Goal: Transaction & Acquisition: Purchase product/service

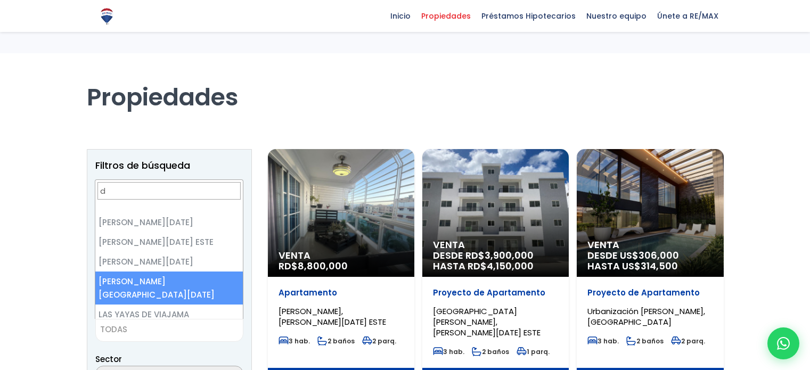
select select
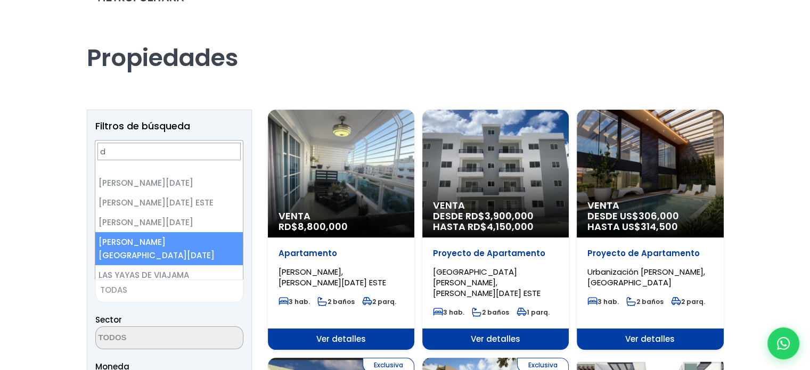
scroll to position [47, 0]
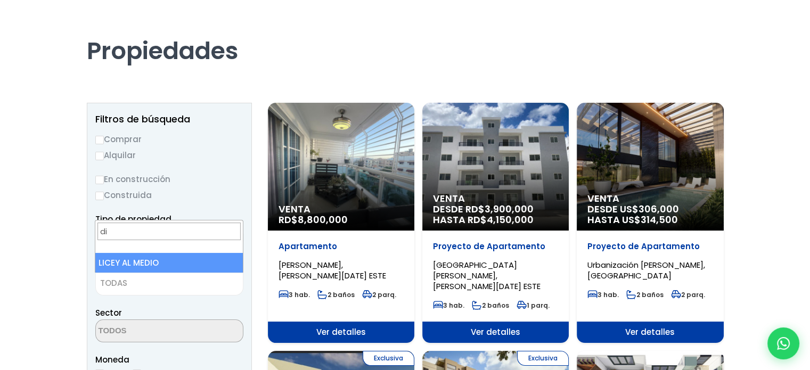
type input "d"
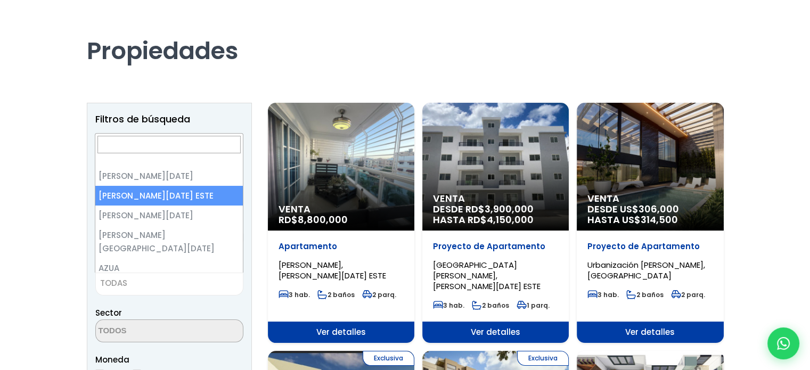
scroll to position [2, 0]
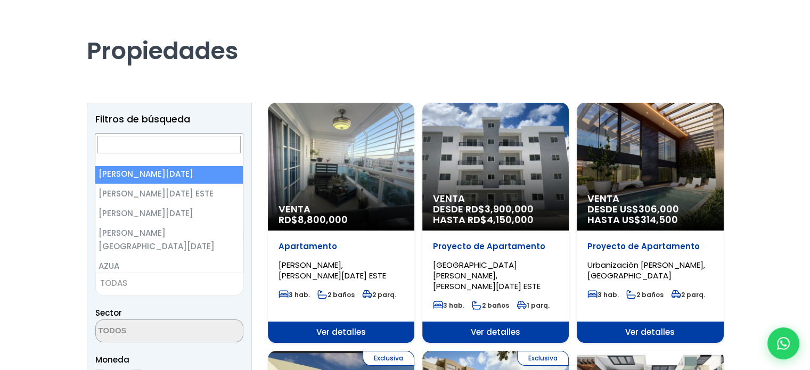
select select "1"
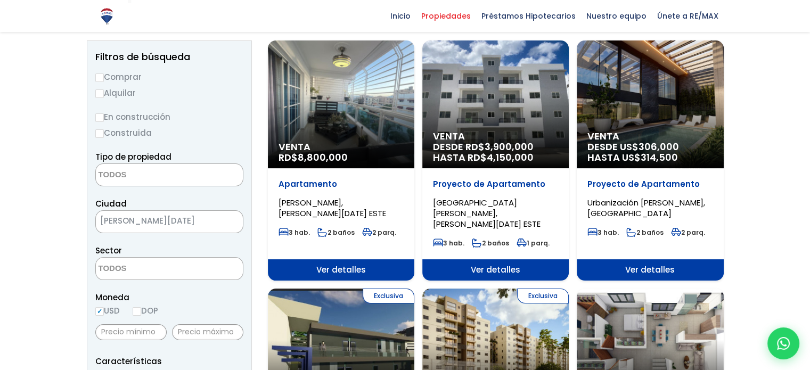
scroll to position [110, 0]
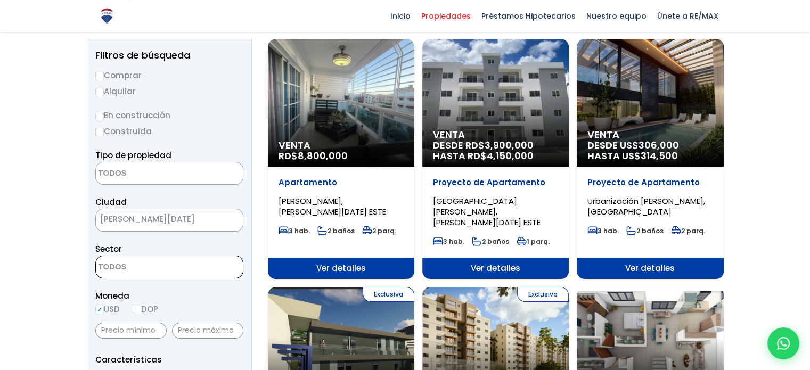
click at [191, 263] on span at bounding box center [169, 267] width 148 height 23
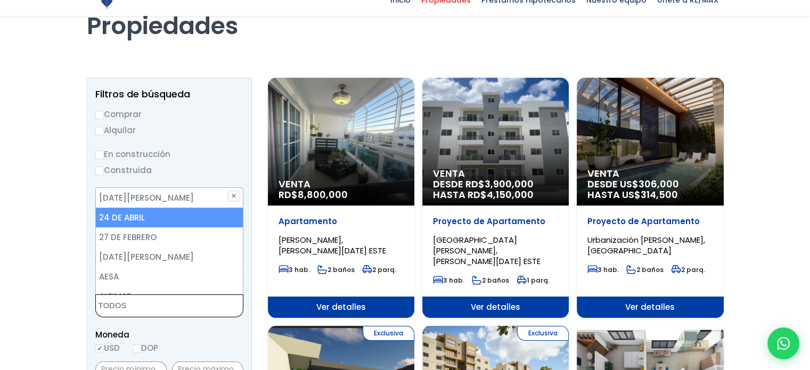
scroll to position [82, 0]
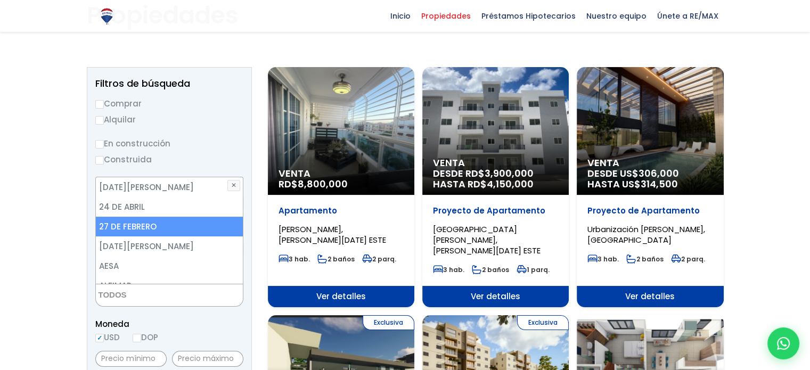
click at [183, 230] on li "27 DE FEBRERO" at bounding box center [169, 227] width 147 height 20
select select "225"
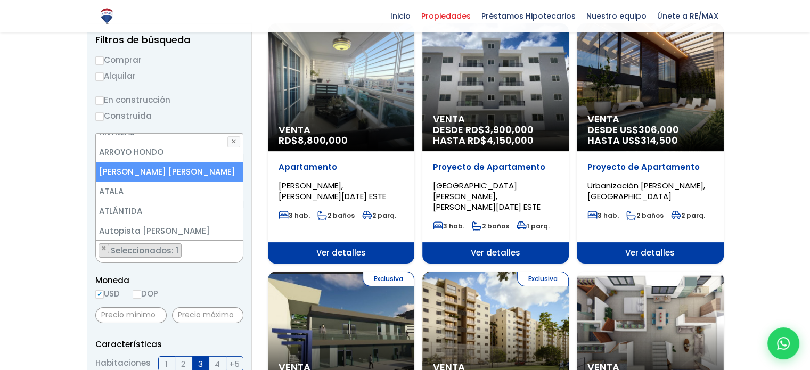
scroll to position [189, 0]
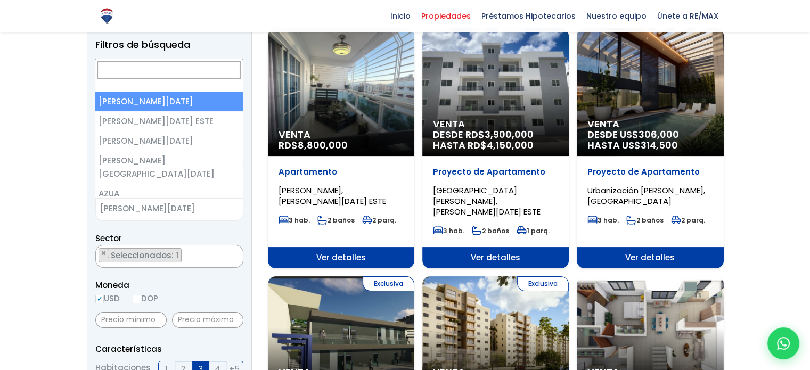
click at [164, 213] on span "× SANTO DOMINGO DE GUZMÁN" at bounding box center [169, 209] width 148 height 23
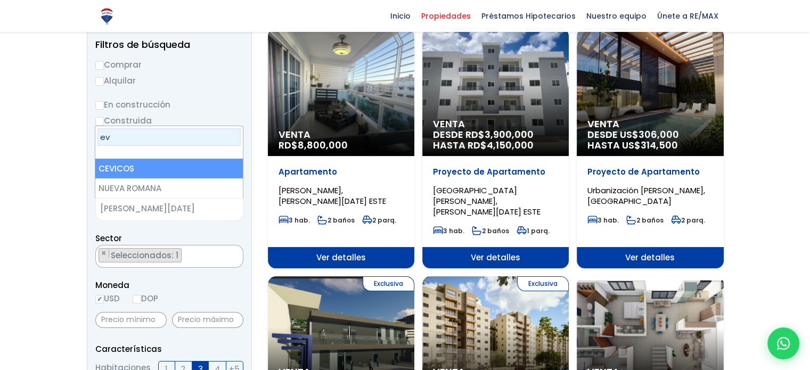
type input "e"
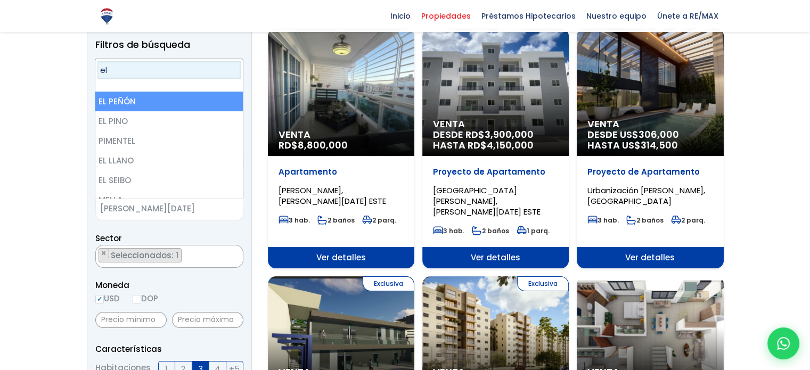
type input "e"
type input "m"
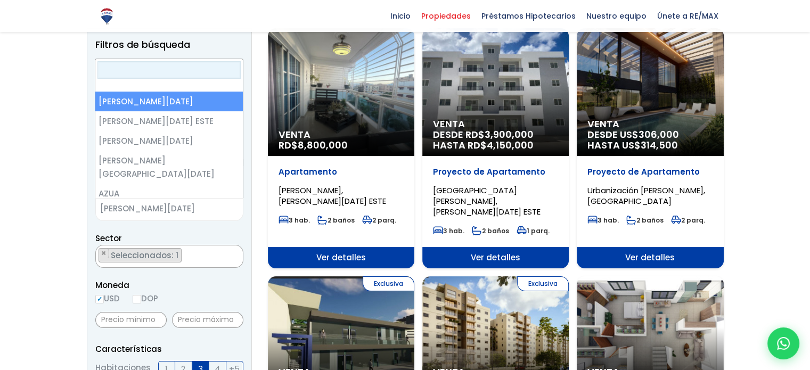
type input "e"
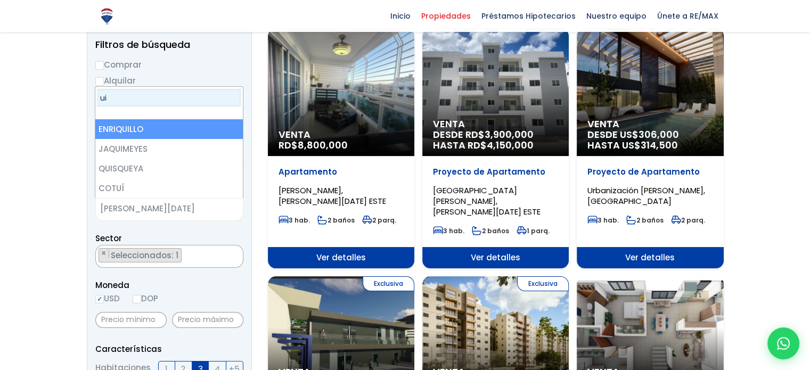
type input "u"
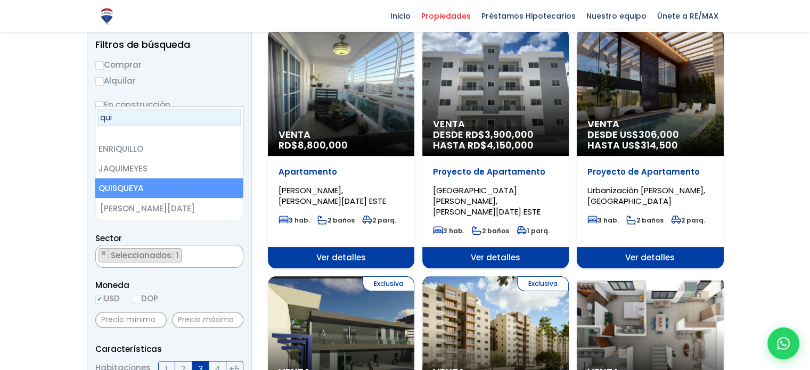
type input "qui"
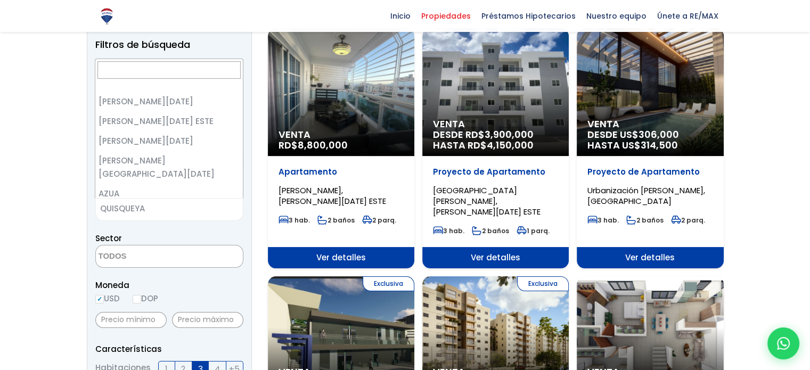
scroll to position [118, 0]
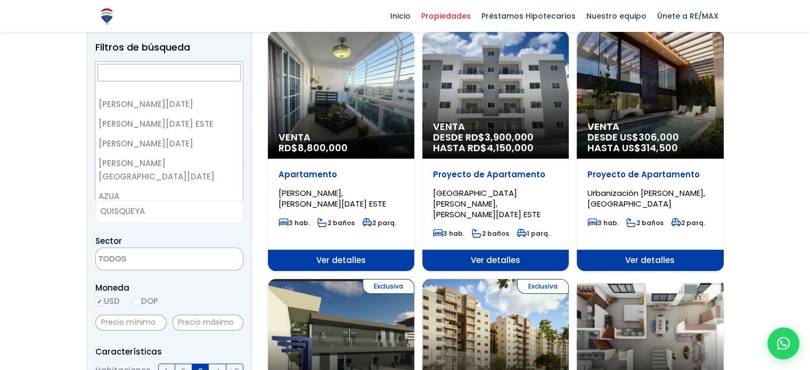
click at [189, 202] on span "× QUISQUEYA" at bounding box center [169, 212] width 148 height 23
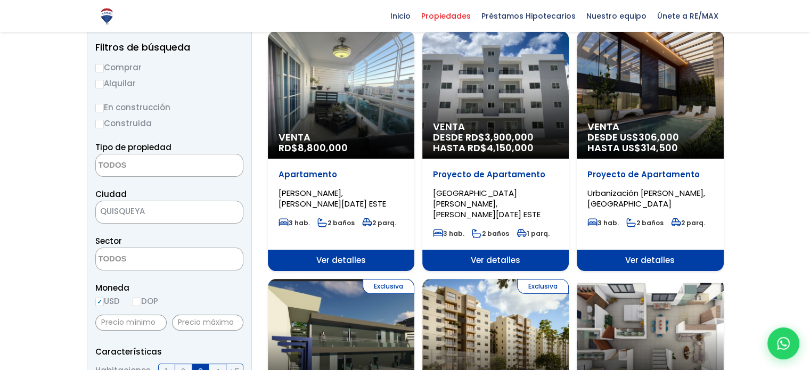
click at [235, 239] on div "Sector ÁFRICA BARBADILLO BARRIO SUCIO DE GUACHUPITA BATEY ALGODÓN BATEY HIGUAMO…" at bounding box center [169, 252] width 148 height 36
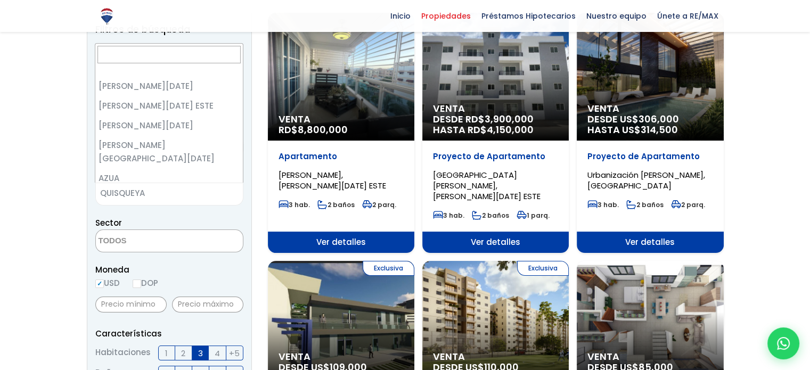
scroll to position [9, 0]
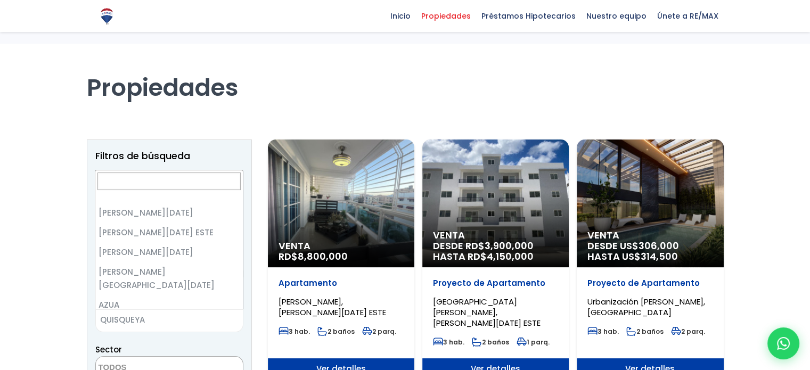
select select "112"
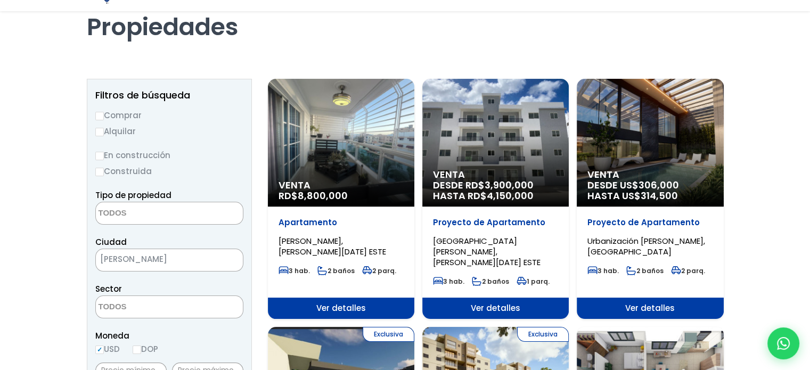
scroll to position [76, 0]
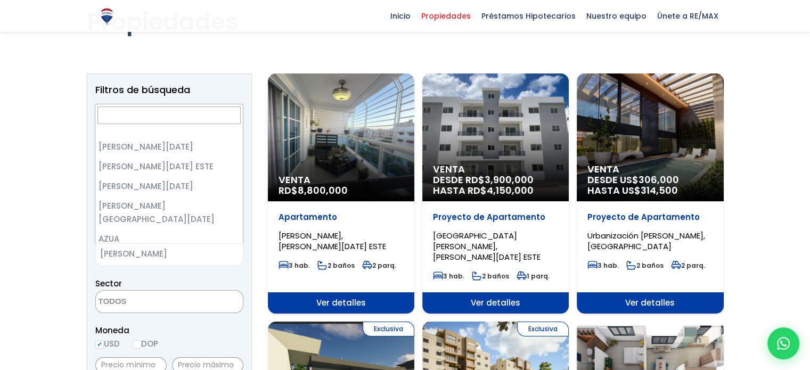
click at [213, 261] on span "× RAMÓN SANTANA" at bounding box center [169, 254] width 148 height 23
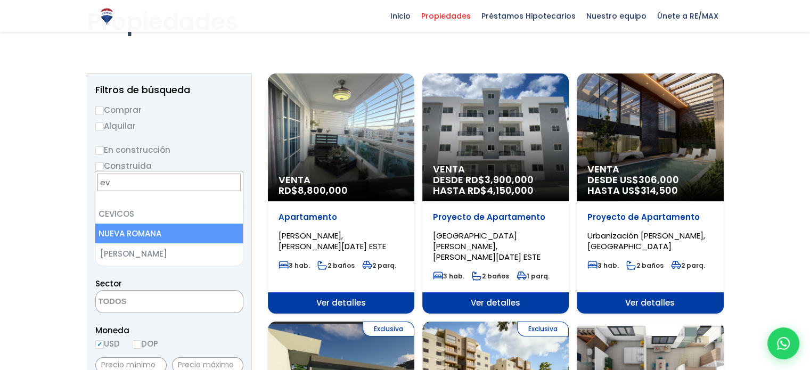
scroll to position [0, 0]
type input "e"
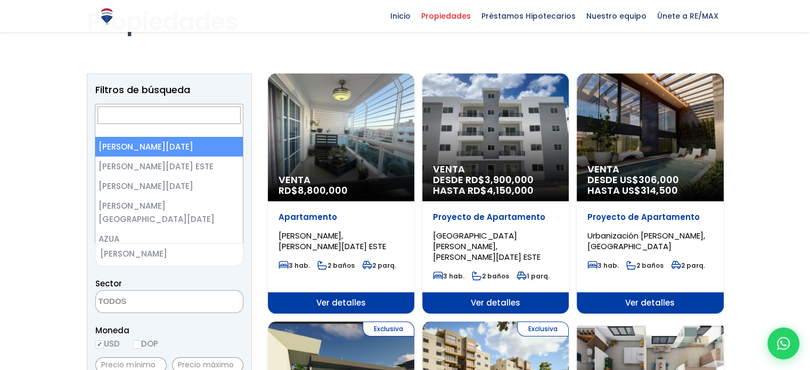
select select "1"
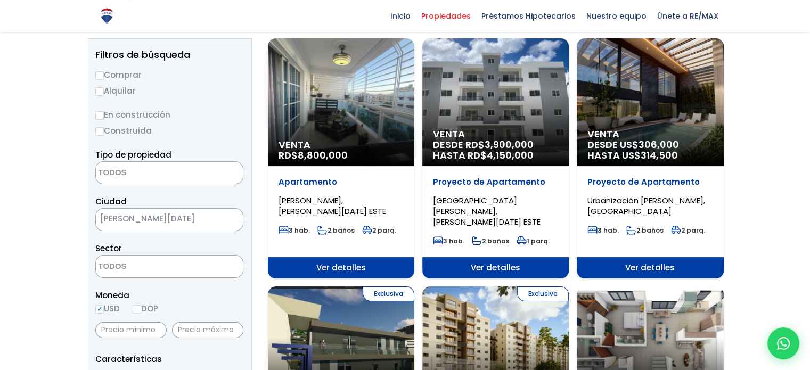
scroll to position [112, 0]
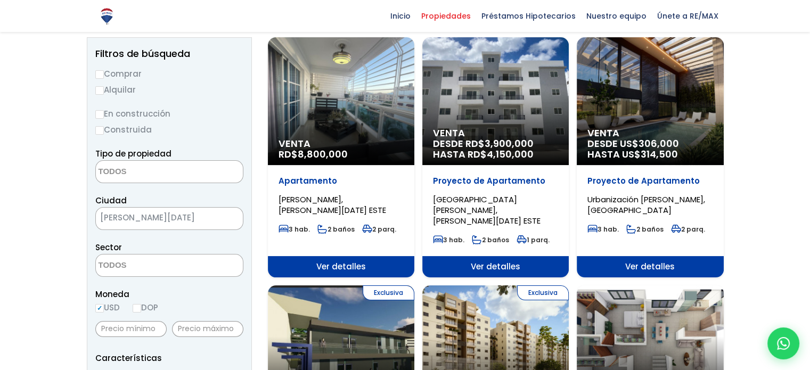
click at [228, 270] on span at bounding box center [169, 265] width 148 height 23
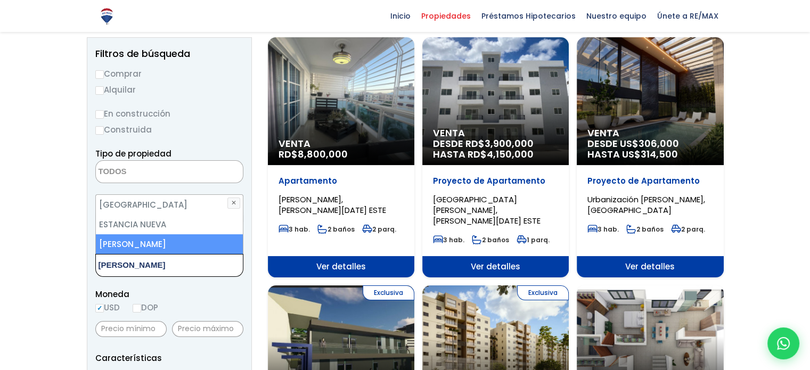
type textarea "eva"
click at [185, 246] on li "EVARISTO MORALES" at bounding box center [169, 244] width 147 height 20
select select "155"
click at [193, 271] on ul "× Seleccionados: 1" at bounding box center [163, 266] width 134 height 23
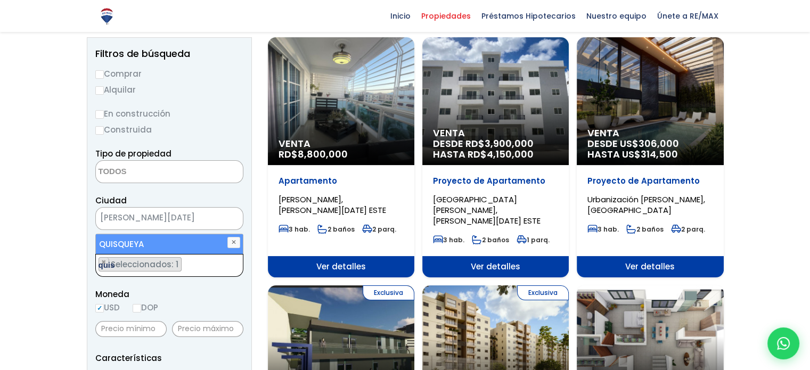
type textarea "quis"
click at [200, 243] on li "QUISQUEYA" at bounding box center [169, 244] width 147 height 20
click at [199, 263] on ul "× Seleccionados: 2 × Seleccionados: 2" at bounding box center [163, 266] width 134 height 23
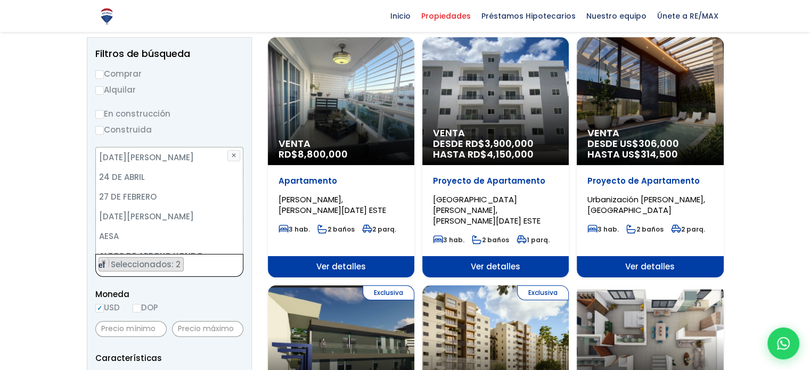
scroll to position [0, 0]
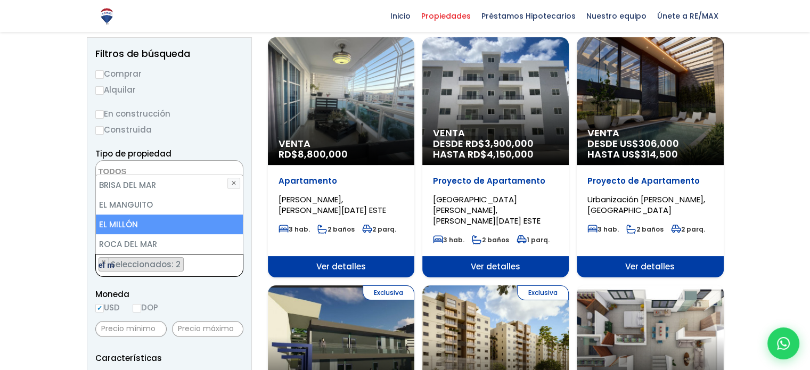
type textarea "el m"
click at [199, 227] on li "EL MILLÓN" at bounding box center [169, 225] width 147 height 20
select select "113"
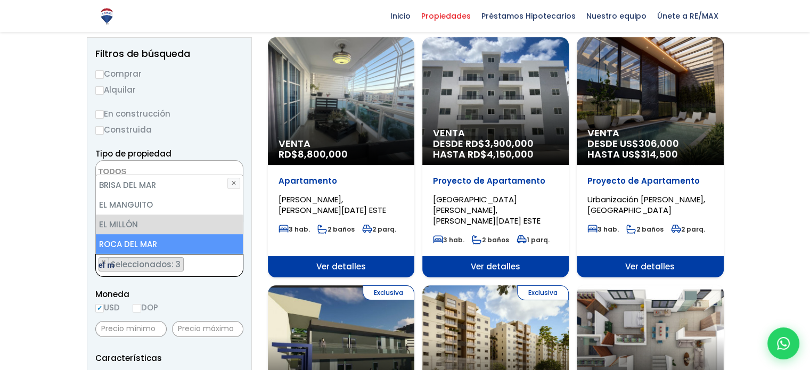
click at [205, 262] on ul "× Seleccionados: 3 × Seleccionados: 3 × Seleccionados: 3" at bounding box center [163, 266] width 134 height 23
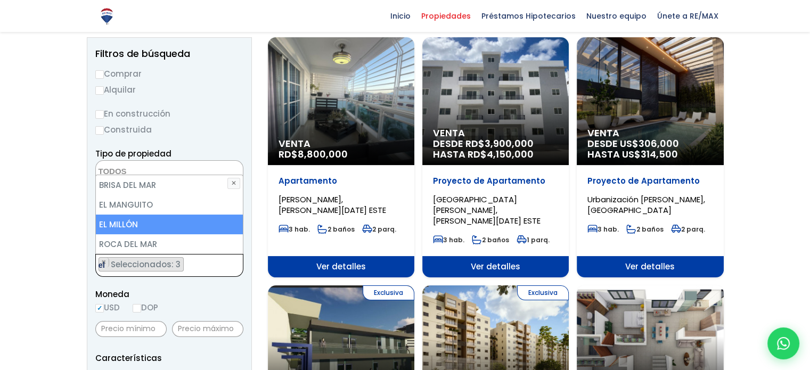
scroll to position [158, 0]
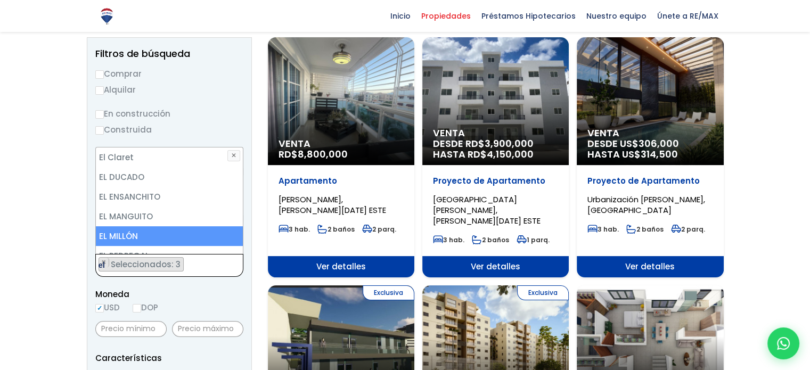
type textarea "e"
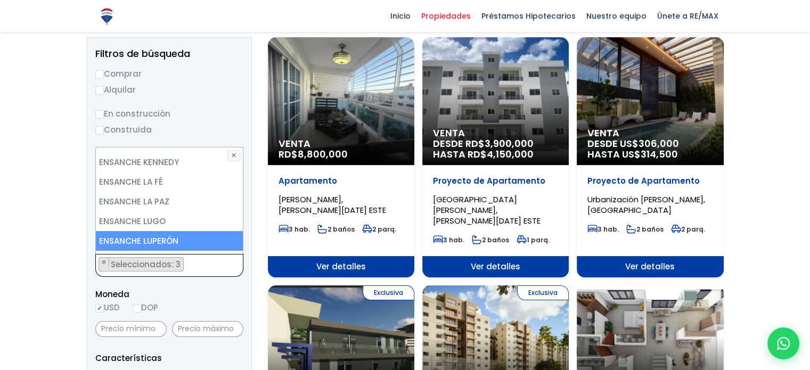
scroll to position [1542, 0]
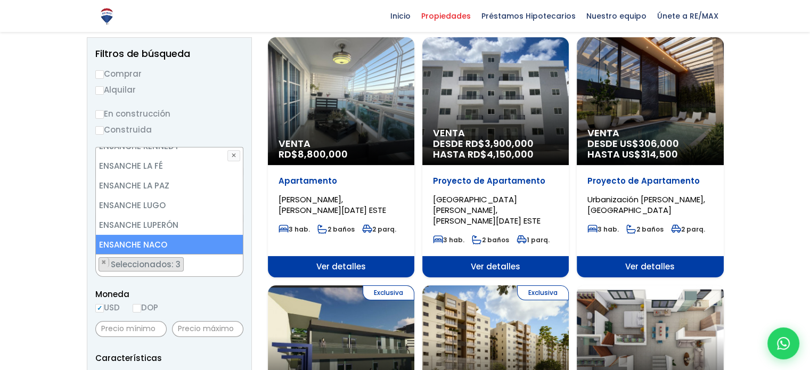
click at [198, 235] on li "ENSANCHE NACO" at bounding box center [169, 245] width 147 height 20
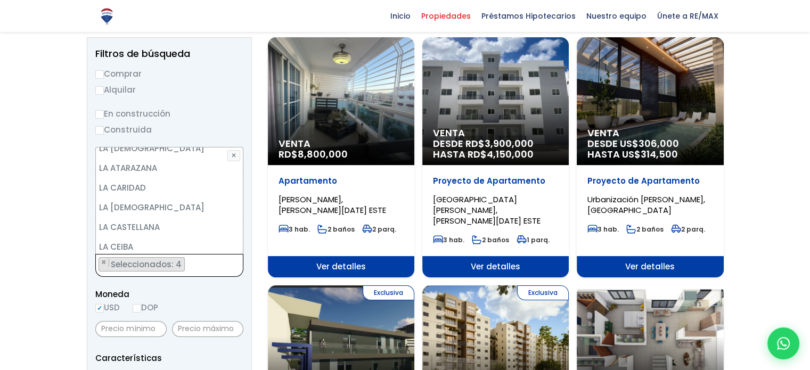
click at [194, 265] on ul "× Seleccionados: 4 × Seleccionados: 4 × Seleccionados: 4 × Seleccionados: 4" at bounding box center [163, 266] width 134 height 23
type textarea "h"
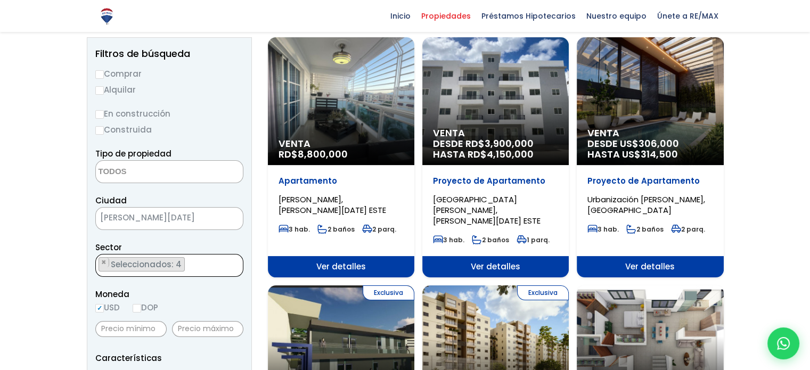
type textarea "e"
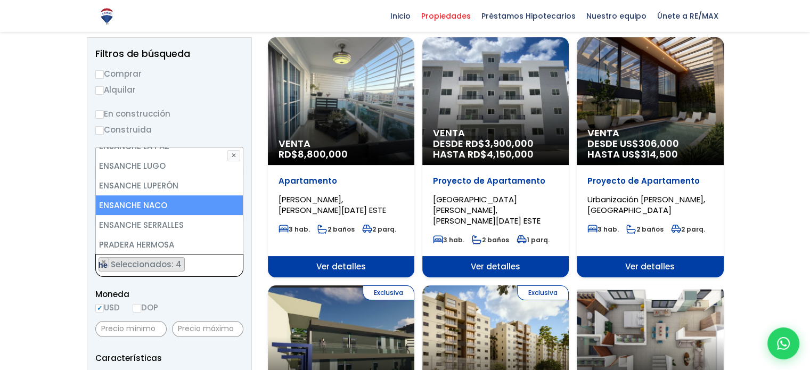
type textarea "h"
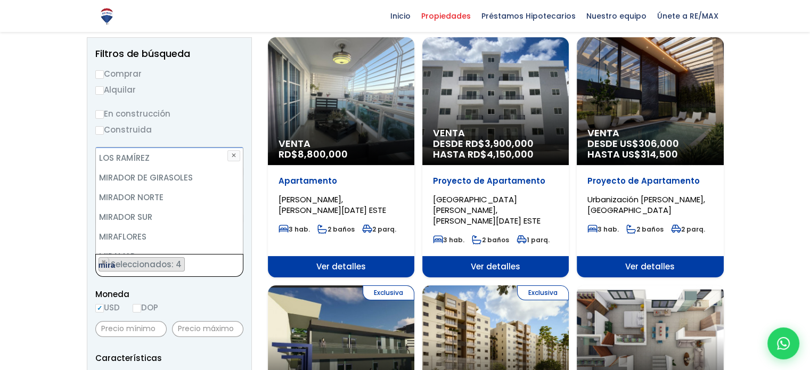
scroll to position [0, 0]
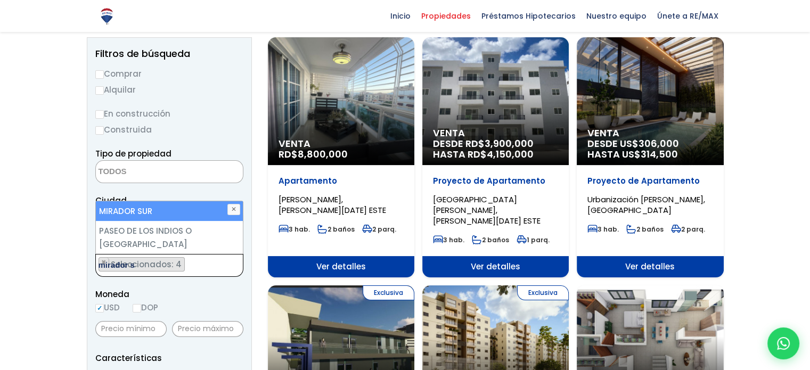
type textarea "mirador s"
click at [193, 213] on li "MIRADOR SUR" at bounding box center [169, 211] width 147 height 20
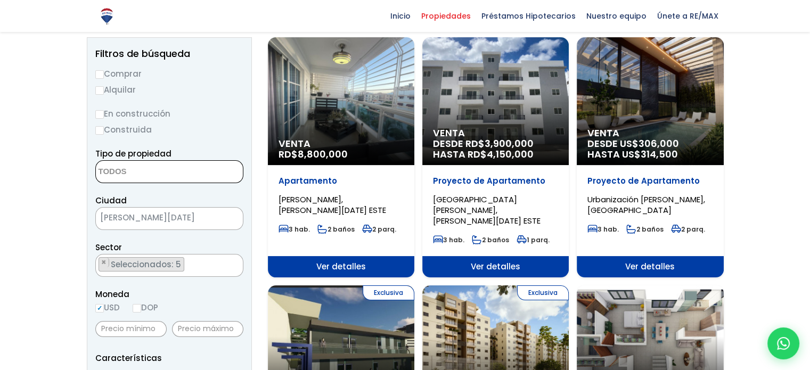
click at [175, 176] on textarea "Search" at bounding box center [147, 172] width 103 height 23
type textarea "l"
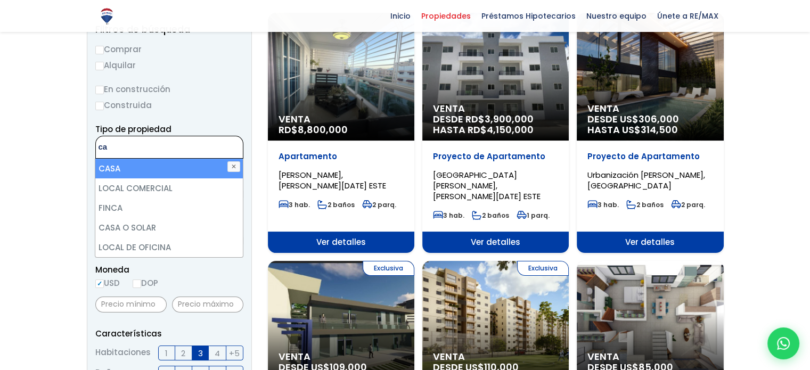
scroll to position [137, 0]
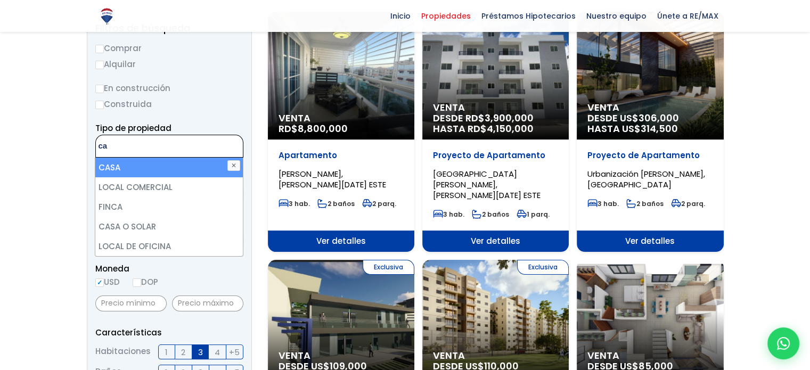
type textarea "c"
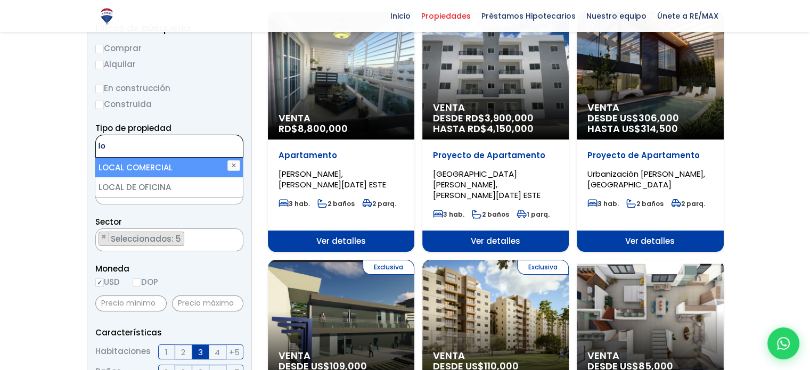
type textarea "l"
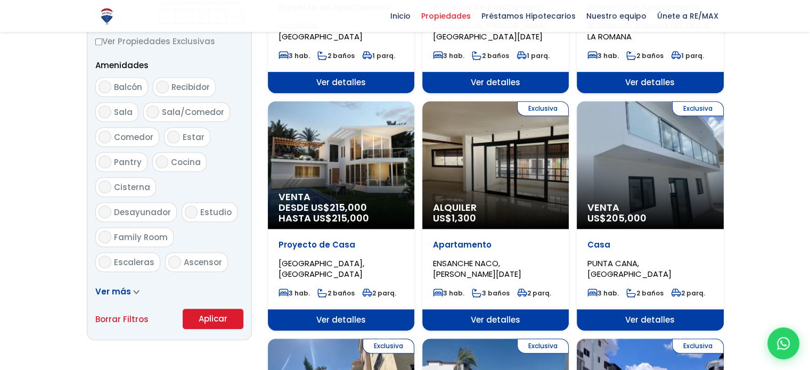
scroll to position [535, 0]
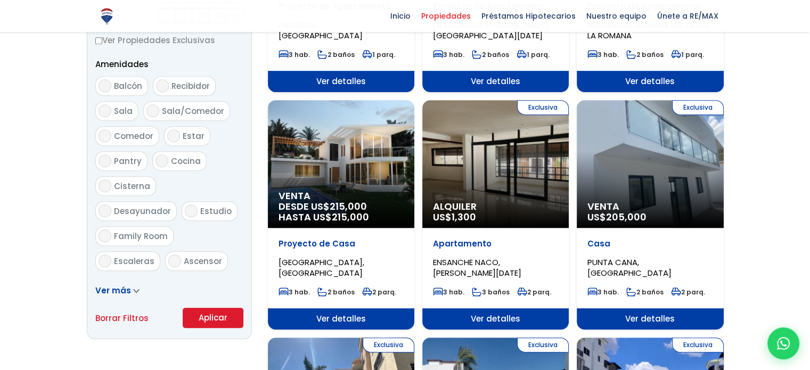
click at [199, 320] on button "Aplicar" at bounding box center [213, 318] width 61 height 20
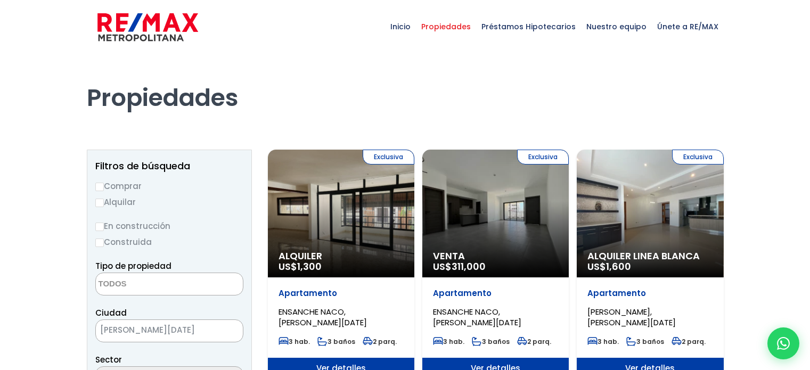
select select
select select "113"
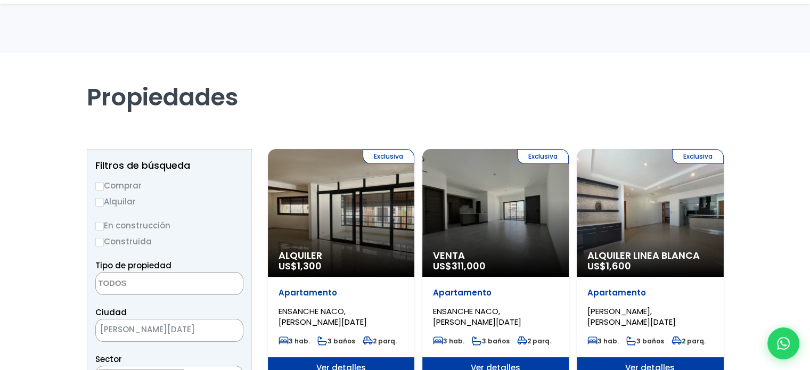
scroll to position [99, 0]
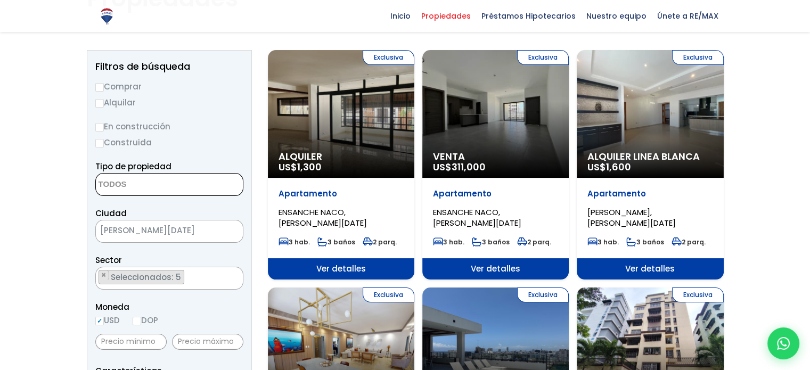
click at [173, 178] on textarea "Search" at bounding box center [147, 185] width 103 height 23
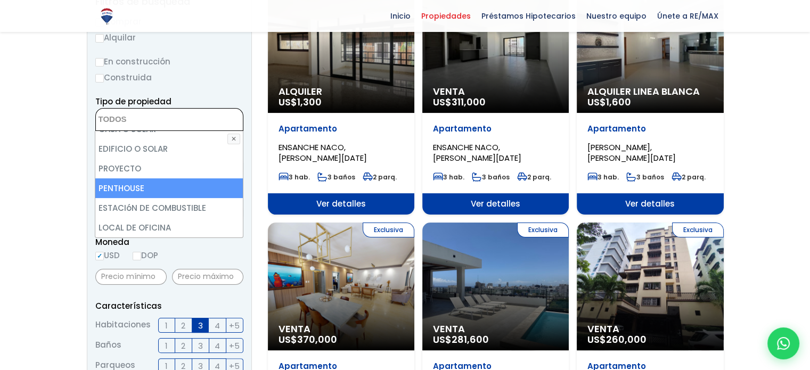
scroll to position [209, 0]
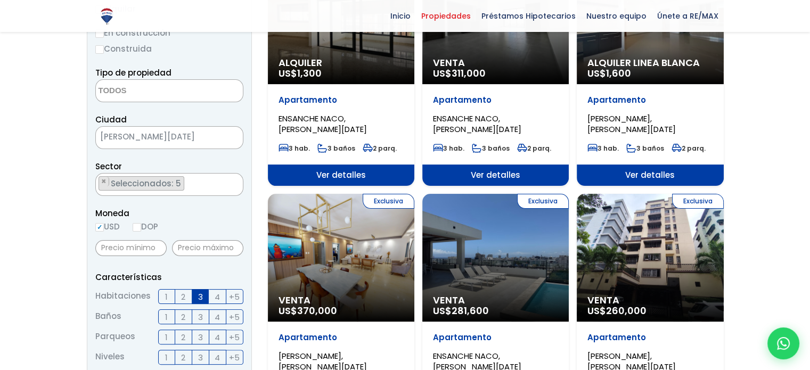
scroll to position [195, 0]
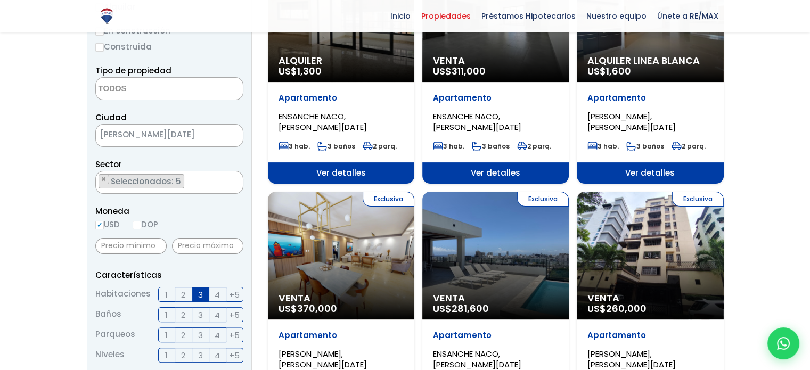
select select
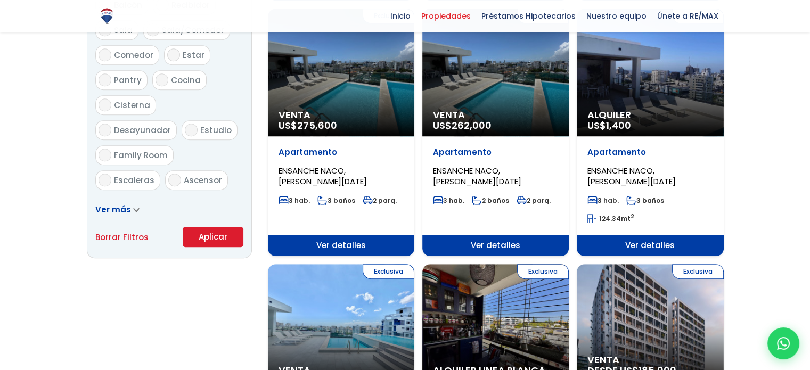
scroll to position [617, 0]
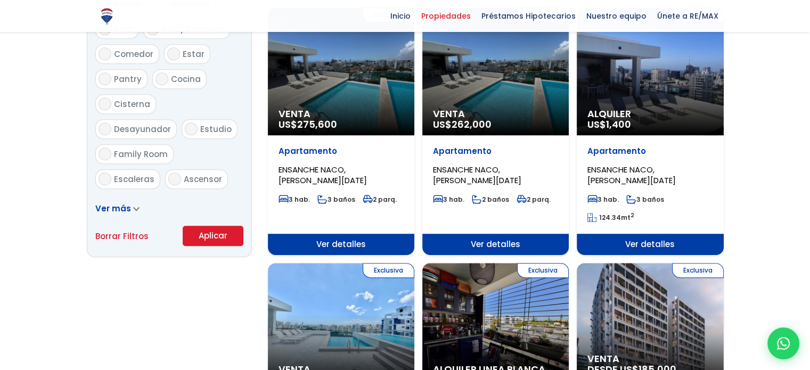
click at [124, 208] on span "Ver más" at bounding box center [113, 208] width 36 height 11
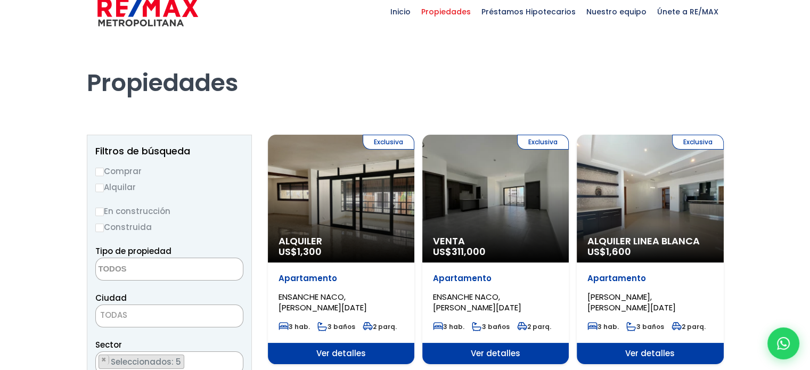
scroll to position [16, 0]
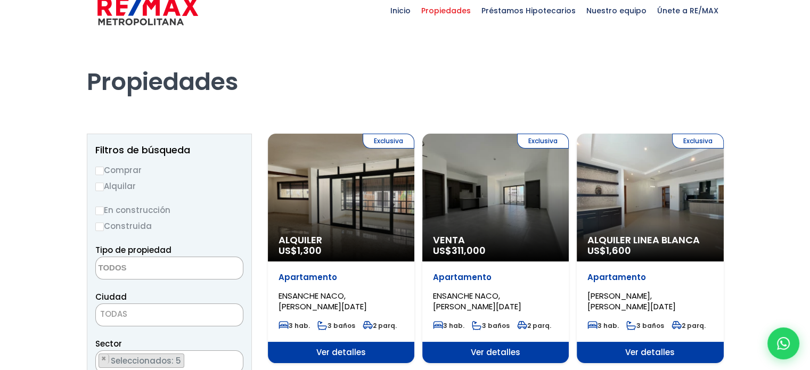
click at [97, 176] on label "Comprar" at bounding box center [169, 170] width 148 height 13
click at [97, 175] on input "Comprar" at bounding box center [99, 171] width 9 height 9
radio input "true"
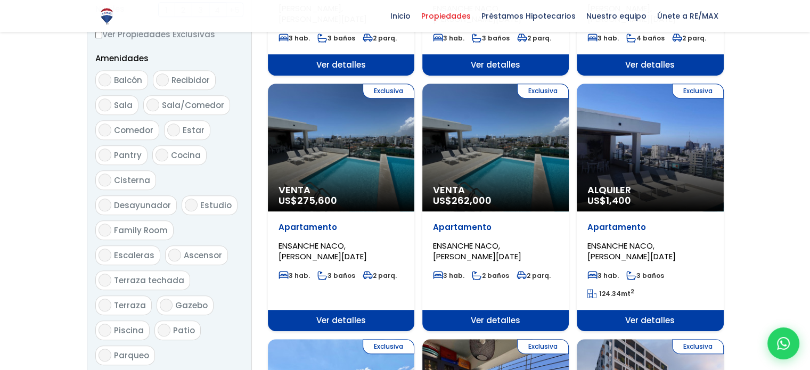
scroll to position [0, 0]
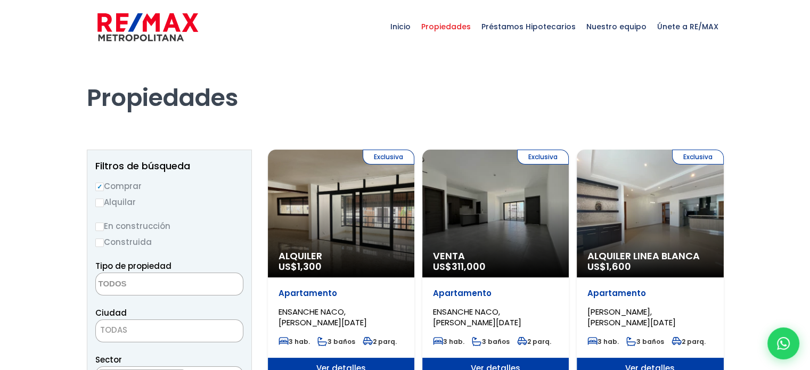
click at [100, 226] on input "En construcción" at bounding box center [99, 227] width 9 height 9
radio input "true"
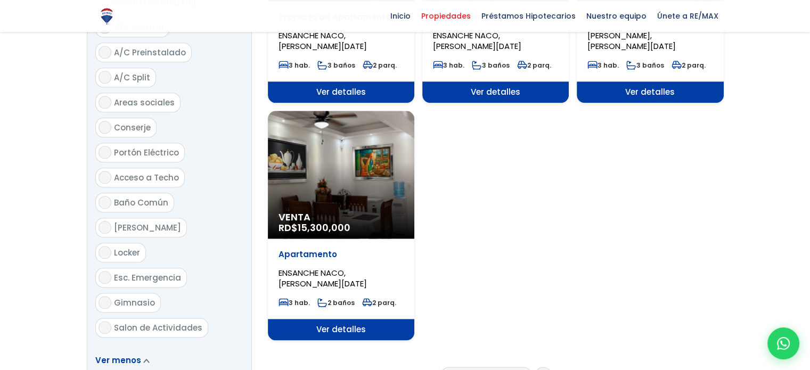
scroll to position [1255, 0]
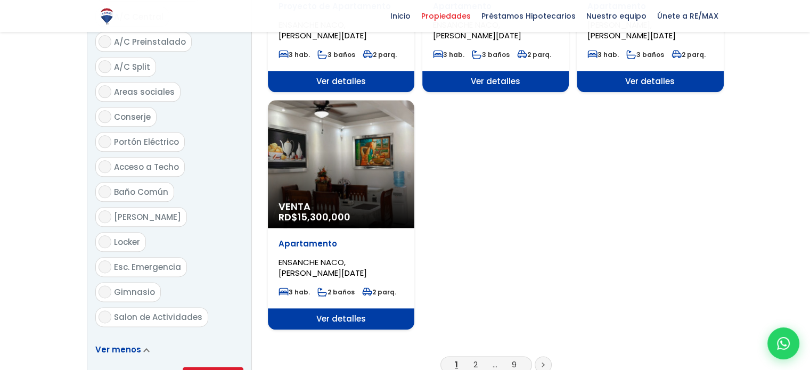
click at [228, 367] on button "Aplicar" at bounding box center [213, 377] width 61 height 20
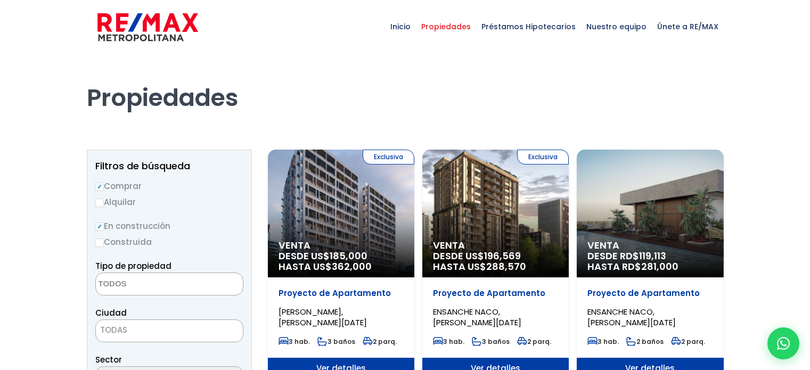
select select
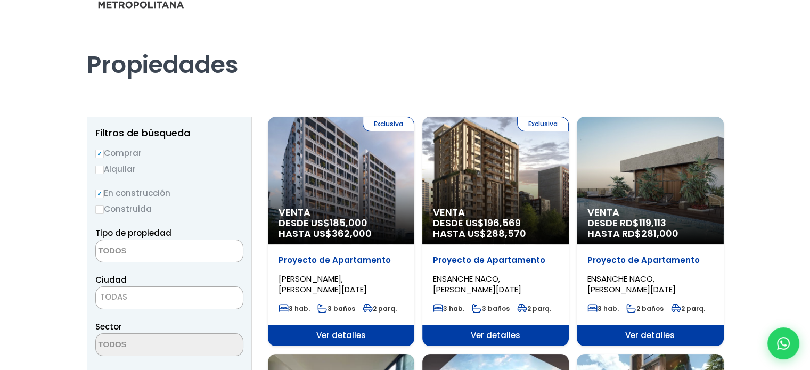
scroll to position [34, 0]
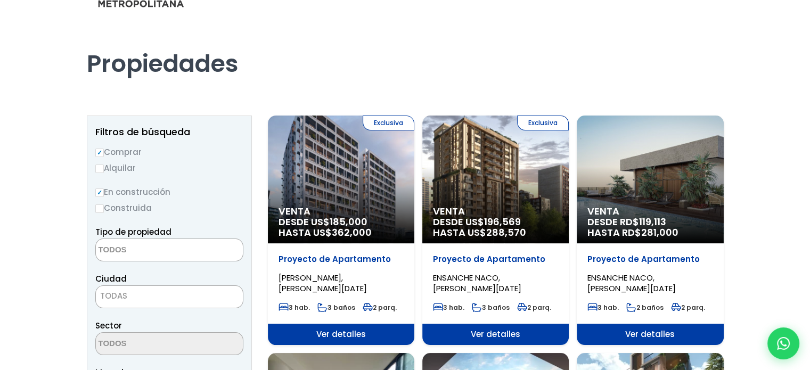
click at [358, 198] on div "Exclusiva Venta DESDE US$ 185,000 HASTA US$ 362,000" at bounding box center [341, 180] width 146 height 128
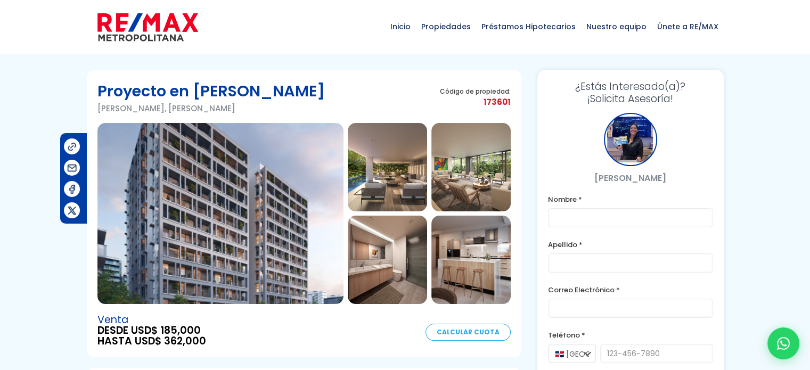
click at [264, 208] on img at bounding box center [220, 213] width 246 height 181
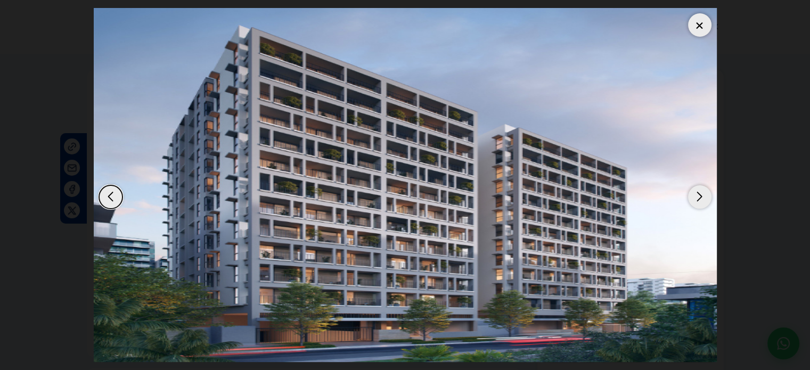
click at [703, 198] on div "Next slide" at bounding box center [699, 196] width 23 height 23
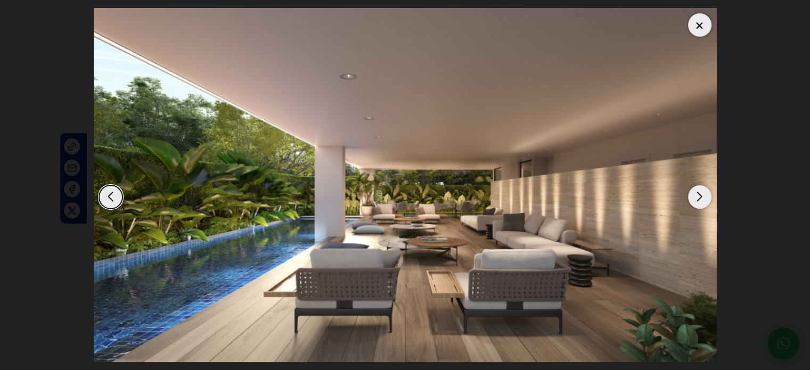
click at [703, 198] on div "Next slide" at bounding box center [699, 196] width 23 height 23
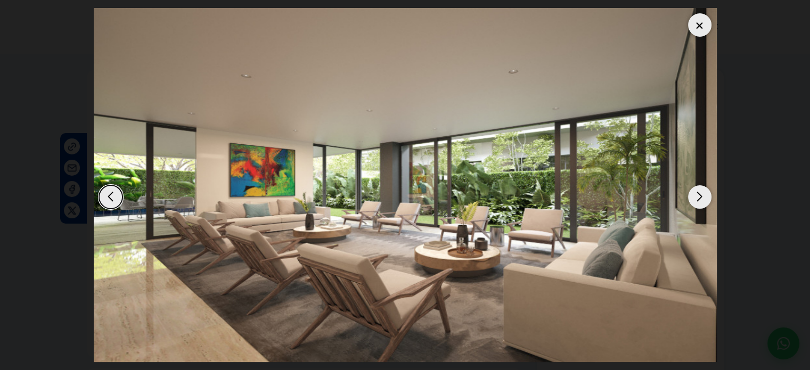
click at [703, 198] on div "Next slide" at bounding box center [699, 196] width 23 height 23
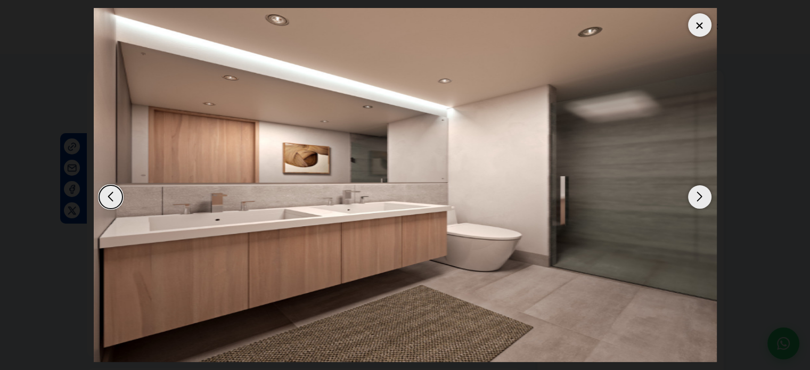
click at [703, 198] on div "Next slide" at bounding box center [699, 196] width 23 height 23
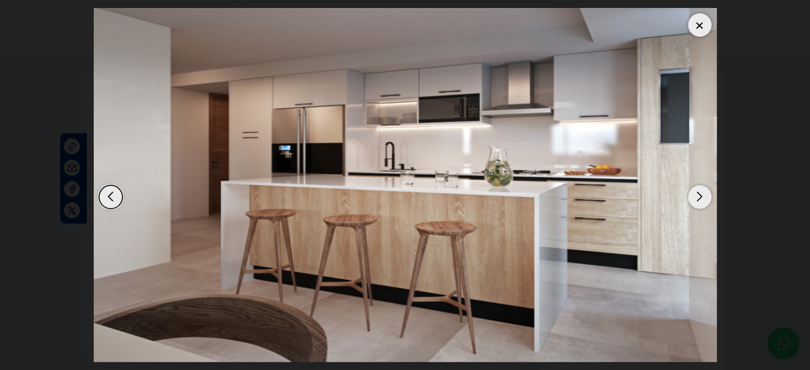
click at [703, 198] on div "Next slide" at bounding box center [699, 196] width 23 height 23
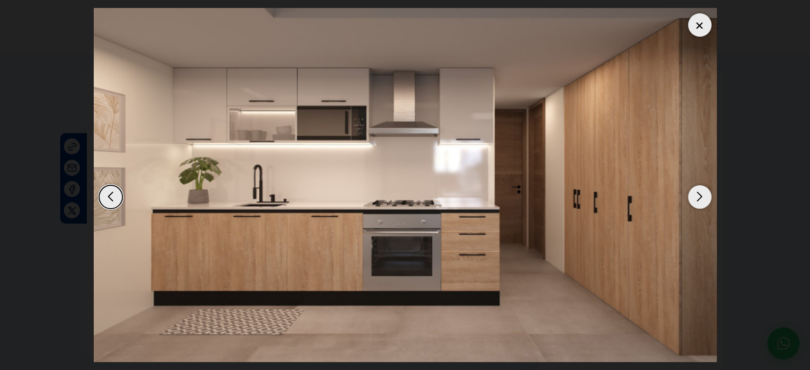
click at [703, 198] on div "Next slide" at bounding box center [699, 196] width 23 height 23
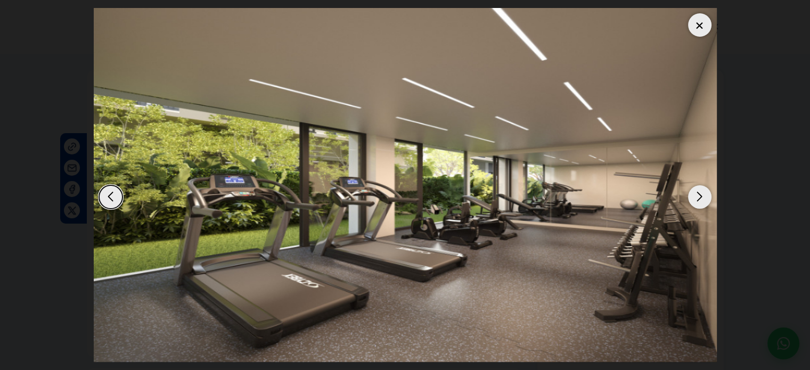
click at [703, 198] on div "Next slide" at bounding box center [699, 196] width 23 height 23
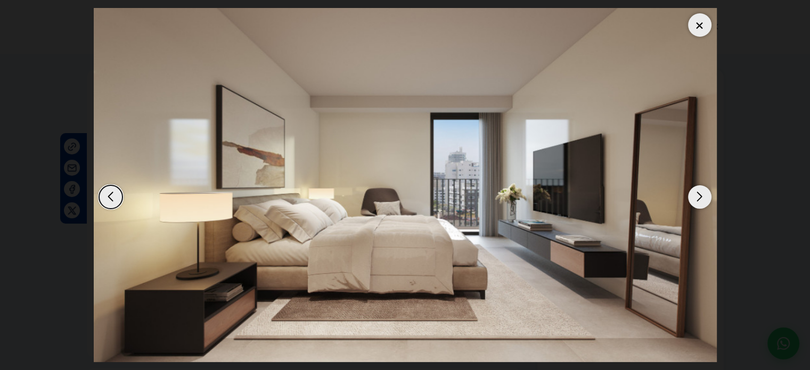
click at [703, 198] on div "Next slide" at bounding box center [699, 196] width 23 height 23
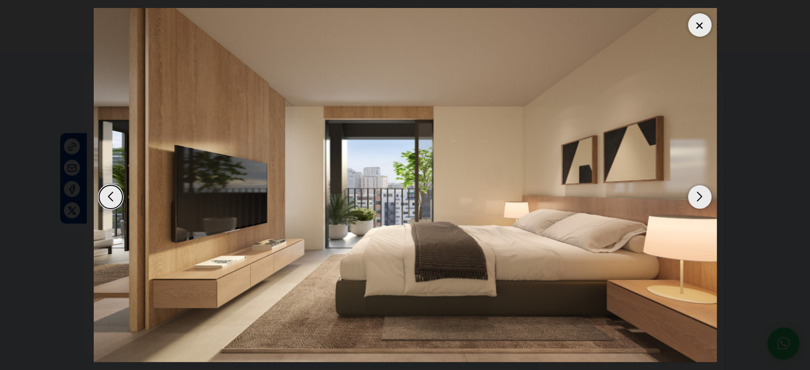
click at [703, 198] on div "Next slide" at bounding box center [699, 196] width 23 height 23
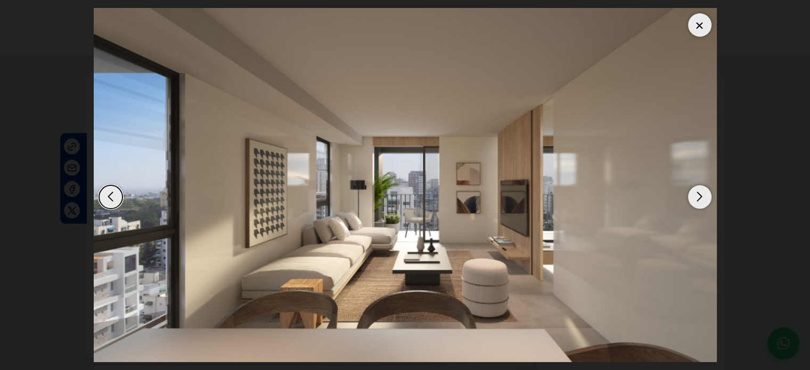
click at [703, 198] on div "Next slide" at bounding box center [699, 196] width 23 height 23
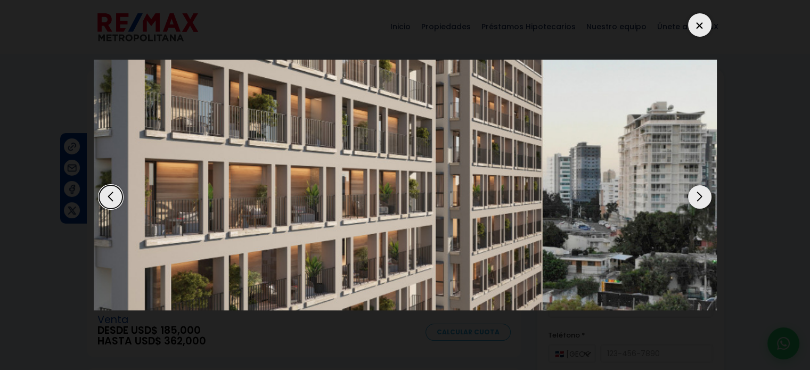
click at [703, 22] on div at bounding box center [699, 24] width 23 height 23
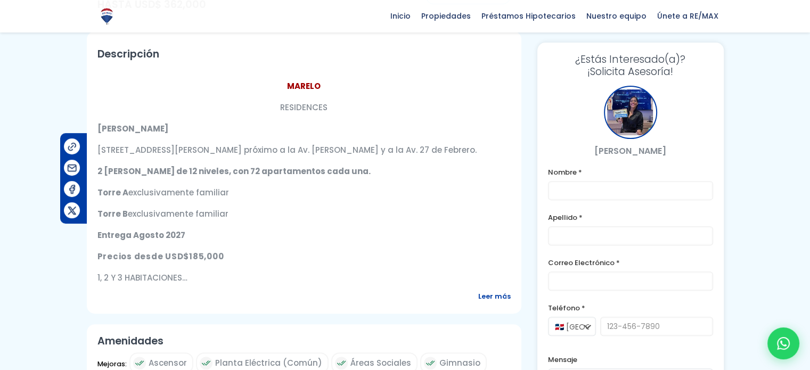
scroll to position [337, 0]
click at [487, 297] on span "Leer más" at bounding box center [494, 295] width 32 height 13
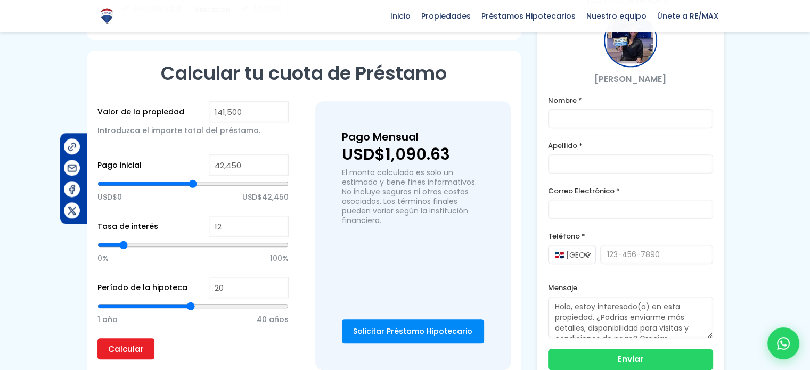
scroll to position [1150, 0]
click at [264, 113] on input "141,500" at bounding box center [249, 111] width 80 height 21
click at [311, 137] on div "Valor de la propiedad 141,500 Introduzca el importe total del préstamo. Pago in…" at bounding box center [303, 235] width 413 height 269
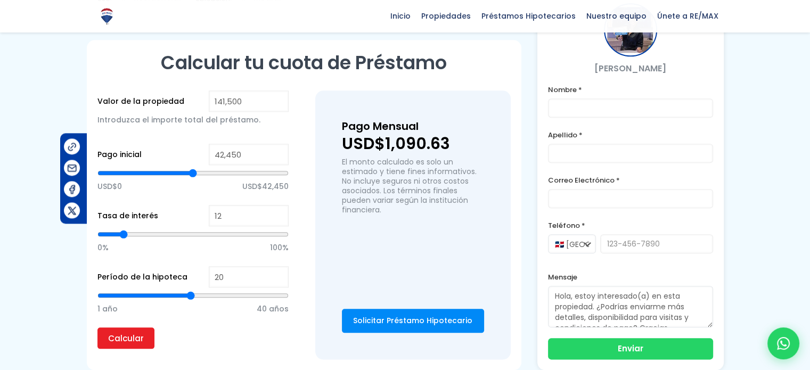
scroll to position [1167, 0]
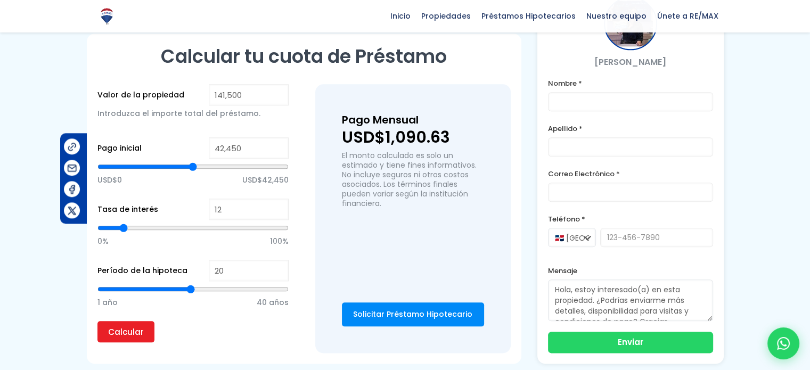
type input "21"
type input "22"
type input "23"
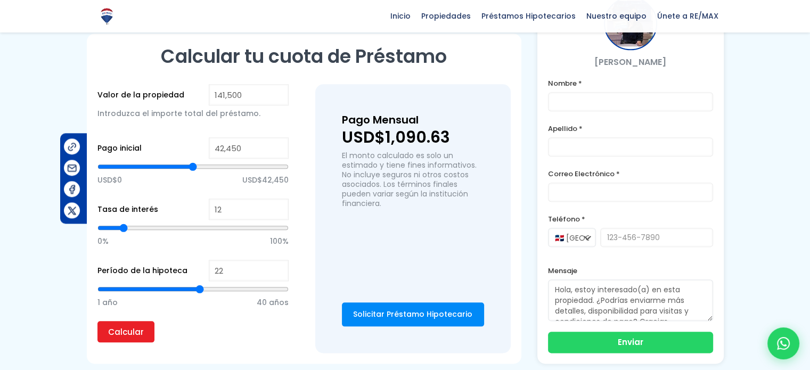
type input "23"
type input "24"
type input "25"
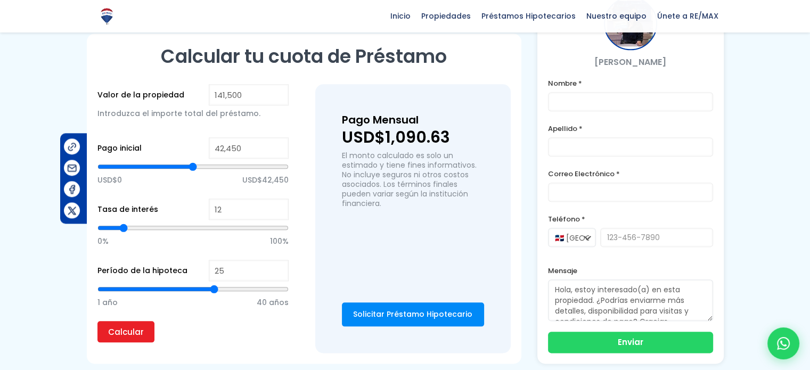
type input "26"
type input "27"
type input "28"
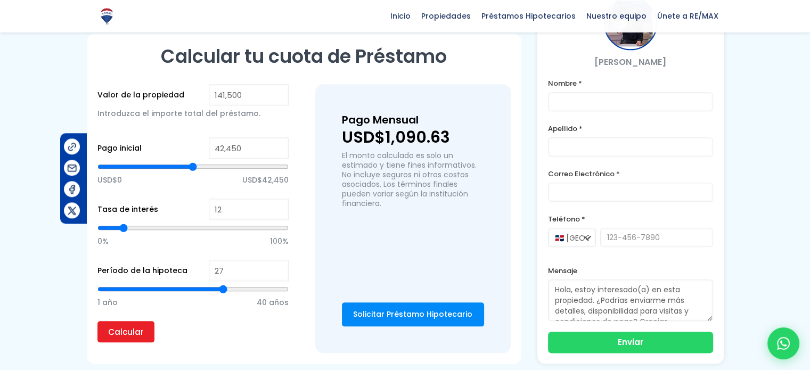
type input "28"
type input "29"
type input "31"
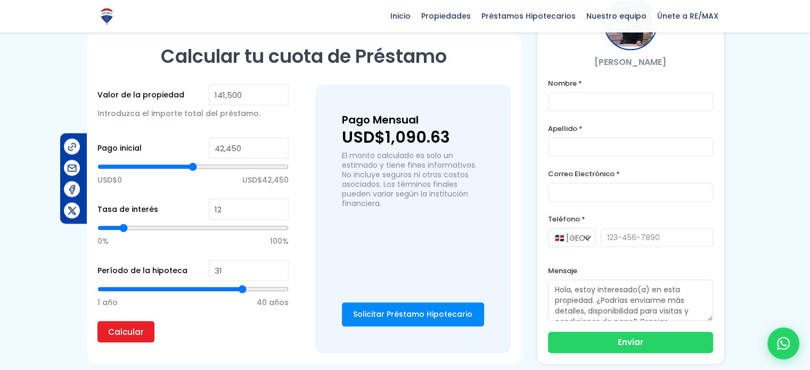
type input "33"
type input "35"
type input "37"
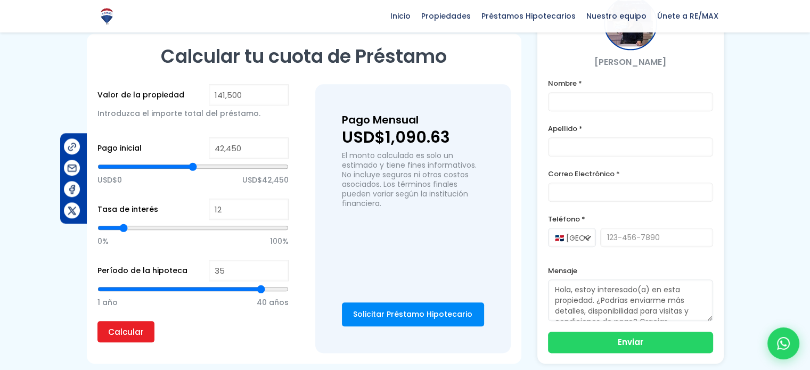
type input "37"
type input "40"
type input "39"
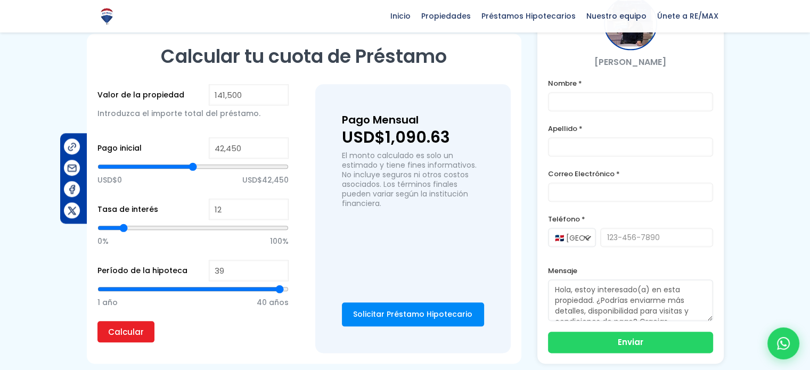
type input "38"
type input "37"
type input "36"
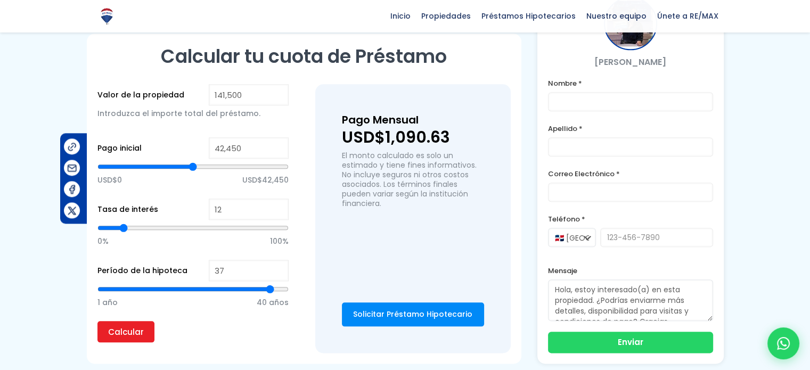
type input "36"
type input "35"
type input "34"
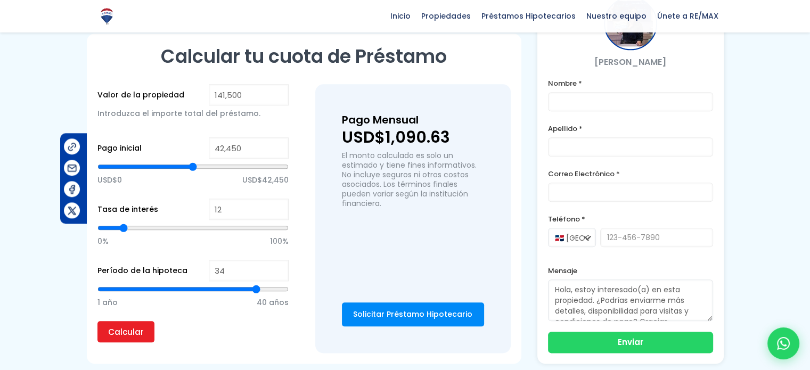
type input "33"
type input "32"
type input "31"
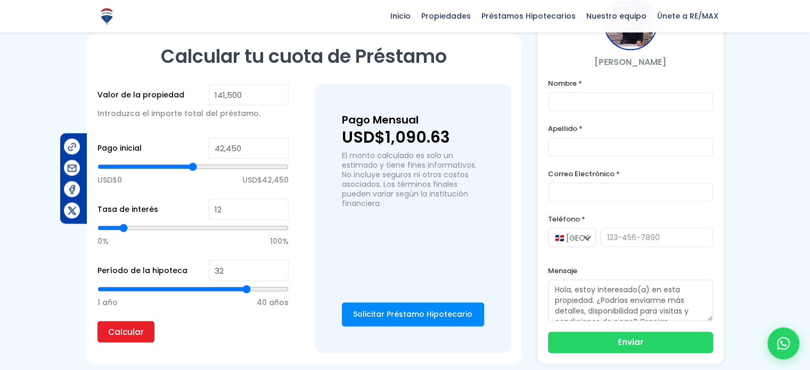
type input "31"
type input "30"
type input "29"
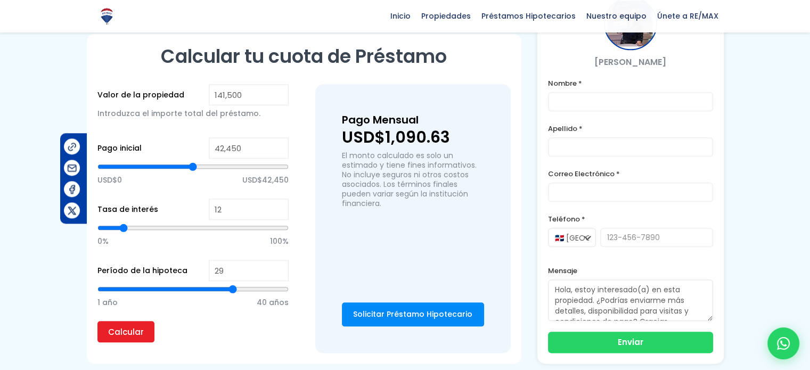
type input "28"
type input "27"
type input "26"
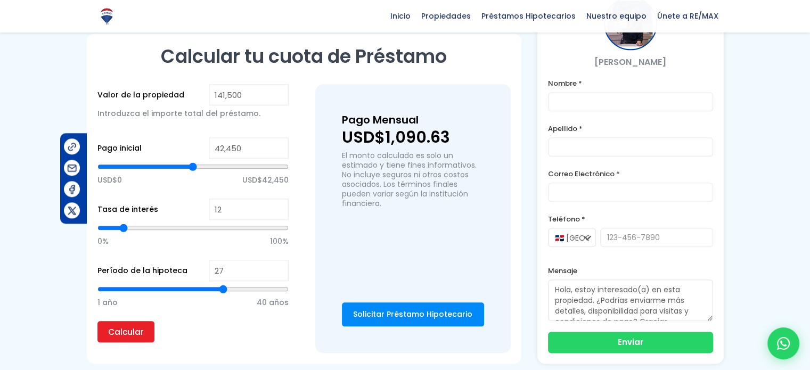
type input "26"
type input "25"
type input "24"
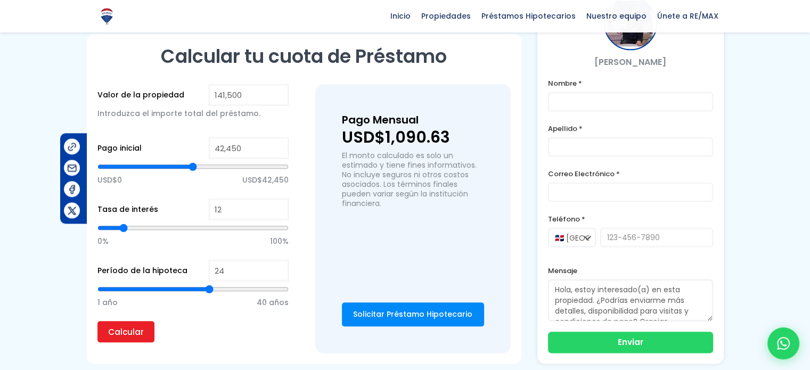
type input "23"
type input "22"
type input "21"
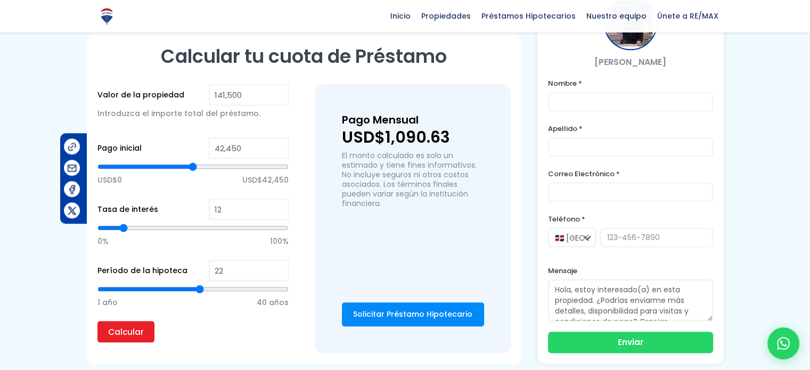
type input "21"
type input "20"
type input "19"
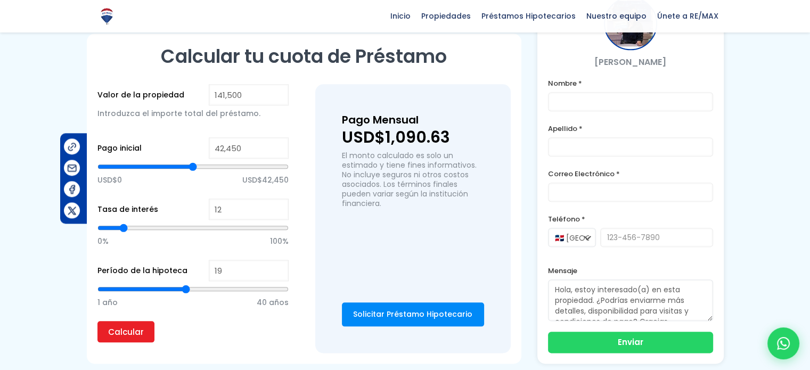
type input "18"
type input "17"
type input "16"
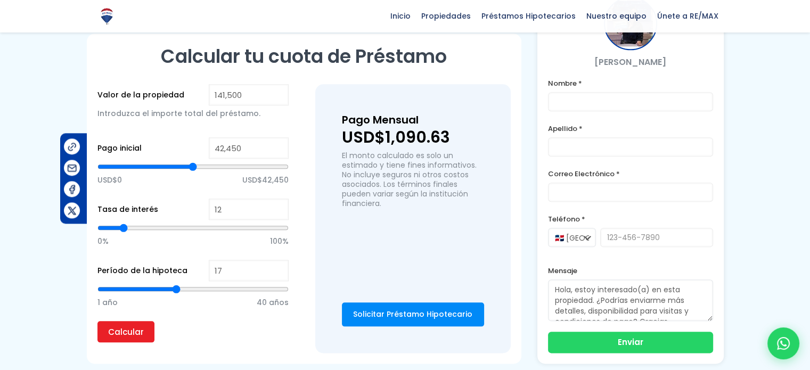
type input "16"
type input "15"
type input "13"
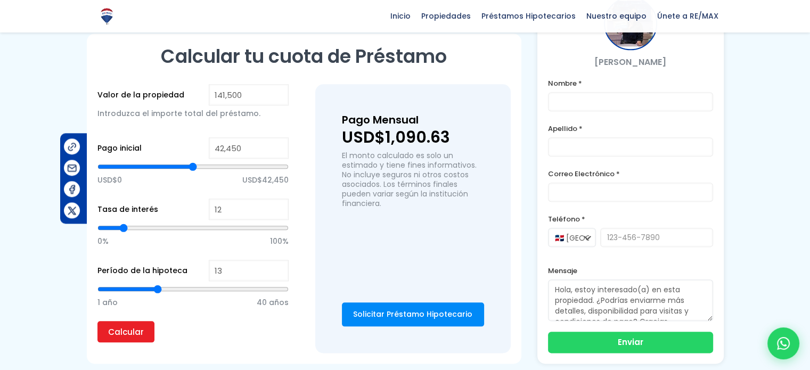
type input "12"
type input "11"
type input "10"
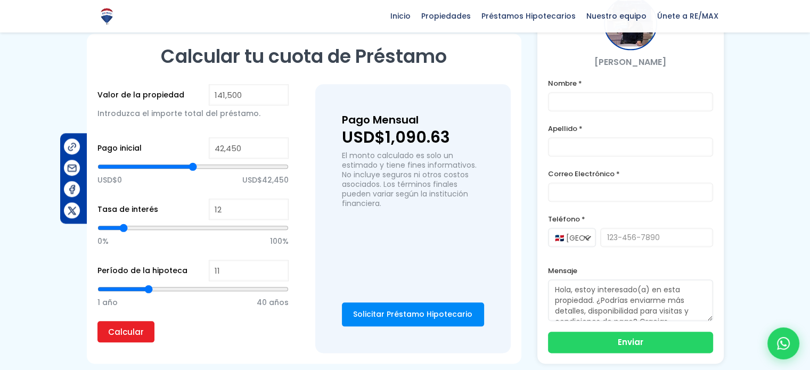
type input "10"
type input "8"
type input "7"
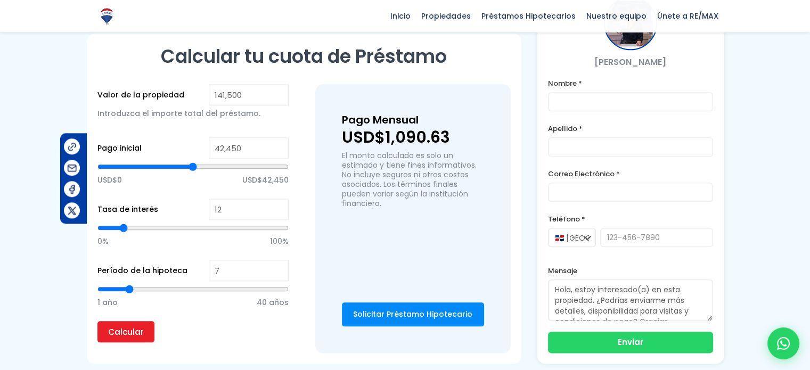
type input "6"
type input "5"
type input "4"
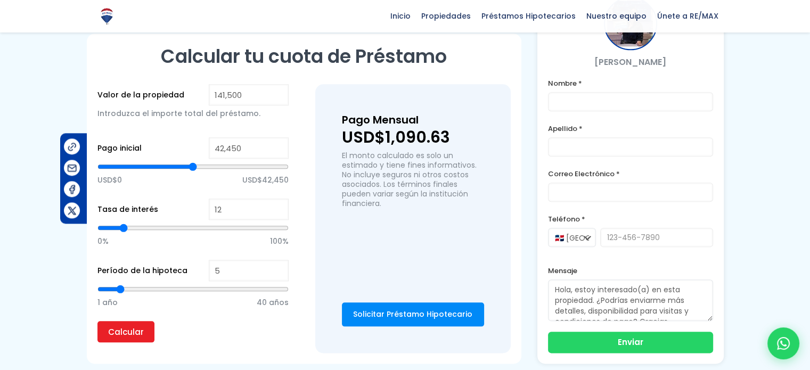
type input "4"
type input "3"
type input "2"
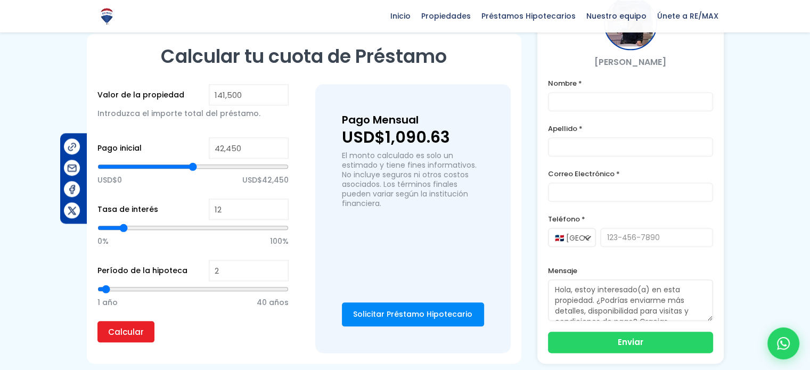
type input "1"
type input "2"
type input "3"
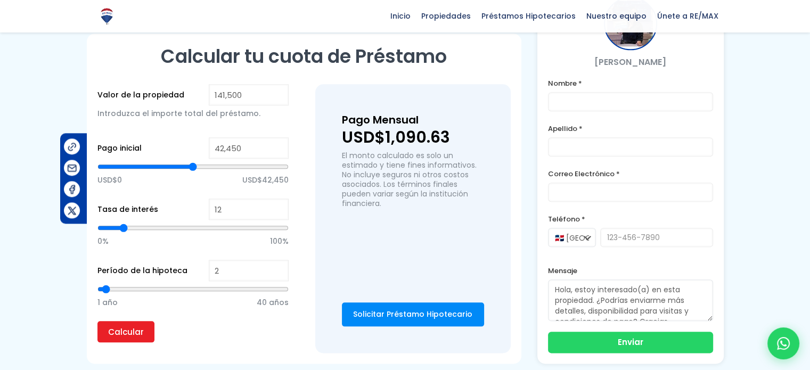
type input "3"
type input "4"
type input "5"
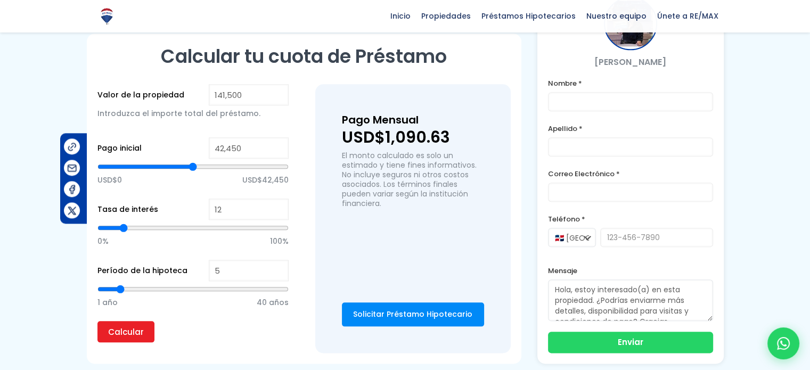
type input "6"
type input "7"
type input "8"
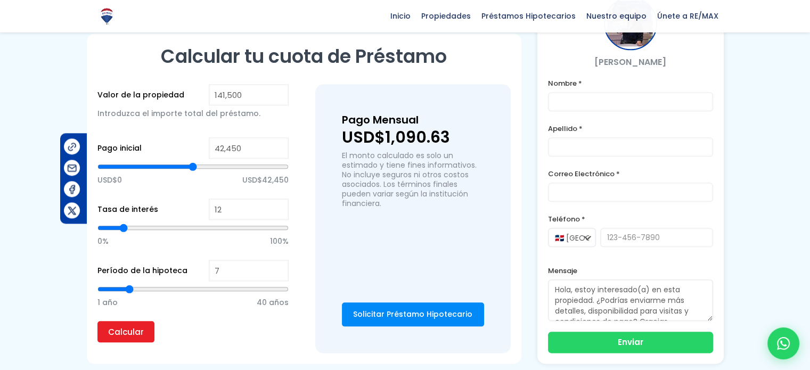
type input "8"
type input "9"
type input "10"
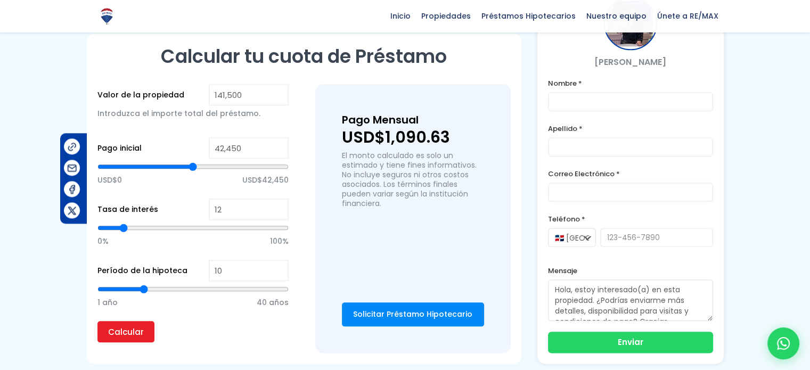
type input "11"
type input "12"
type input "13"
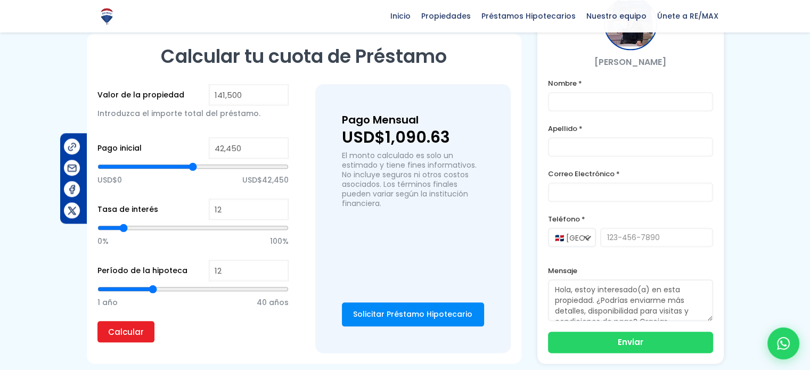
type input "13"
type input "14"
type input "15"
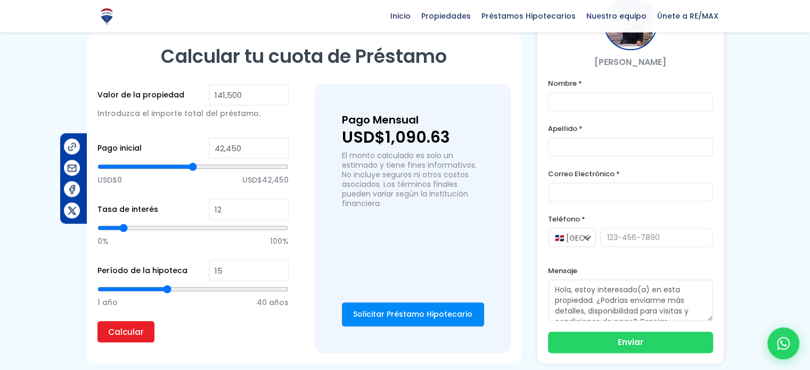
type input "16"
type input "17"
type input "18"
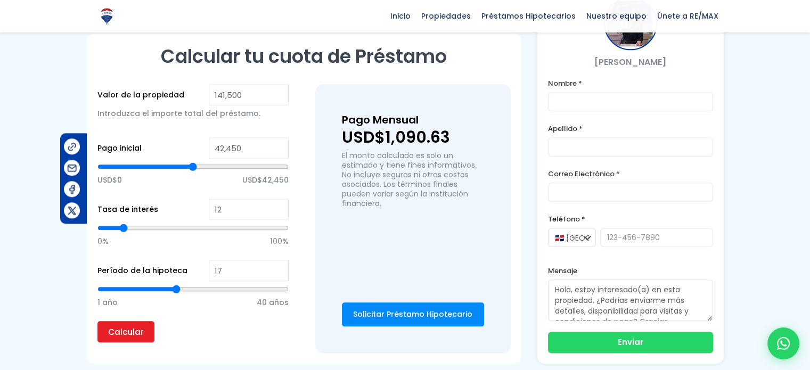
type input "18"
type input "19"
type input "18"
drag, startPoint x: 191, startPoint y: 287, endPoint x: 183, endPoint y: 297, distance: 12.8
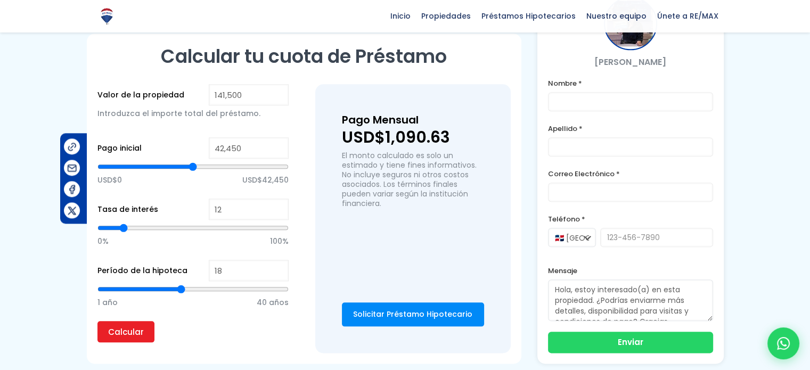
type input "18"
click at [183, 295] on input "range" at bounding box center [192, 289] width 191 height 11
type input "11"
type input "10"
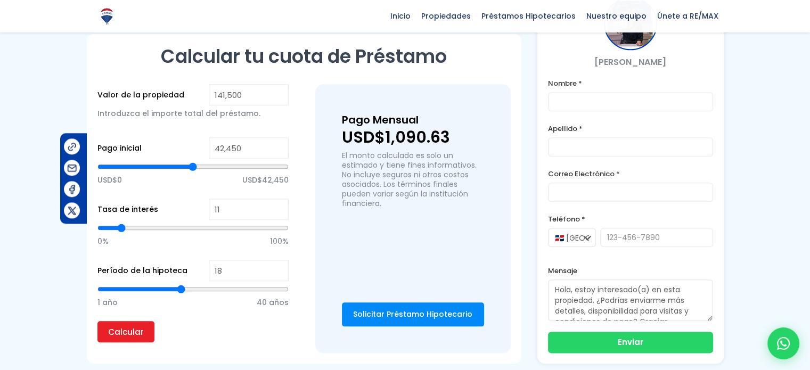
type input "10"
type input "9"
type input "8"
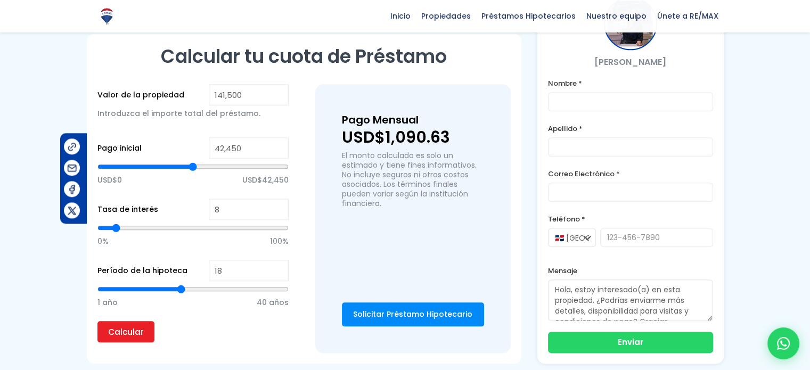
type input "7"
type input "6"
type input "4"
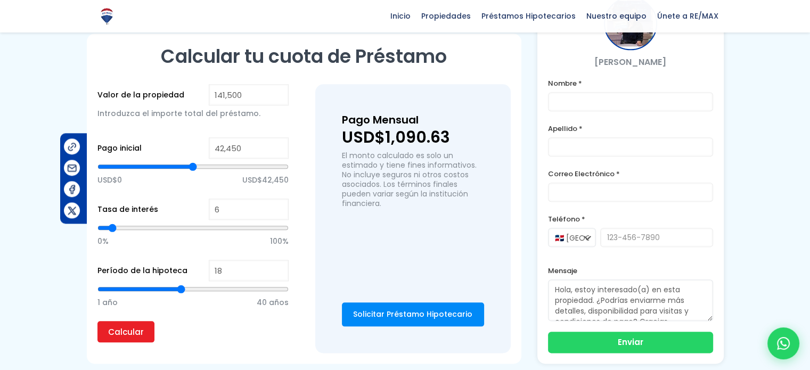
type input "4"
type input "3"
type input "2"
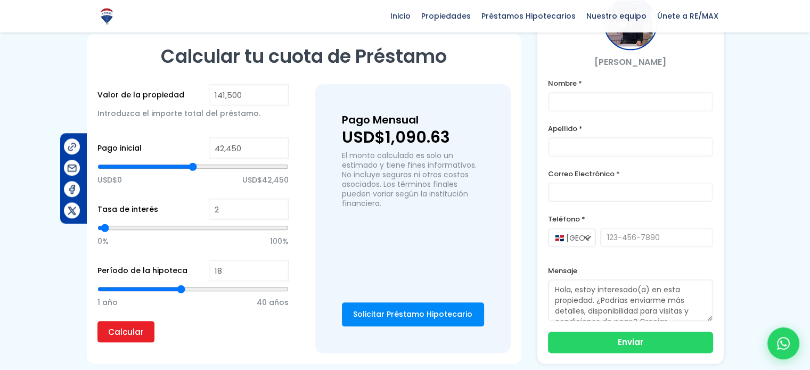
type input "1"
type input "0"
type input "1"
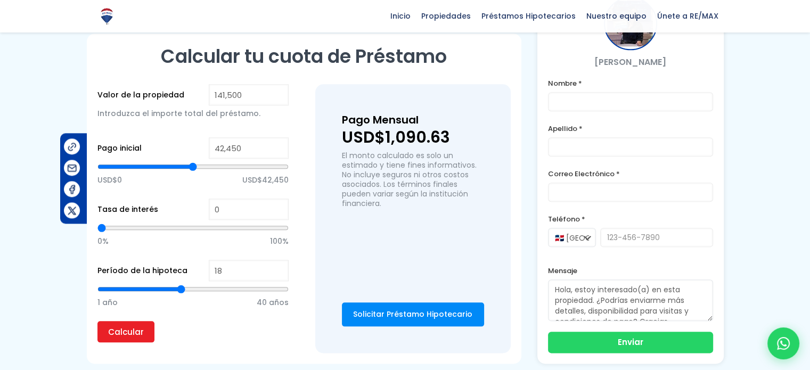
type input "1"
type input "2"
type input "3"
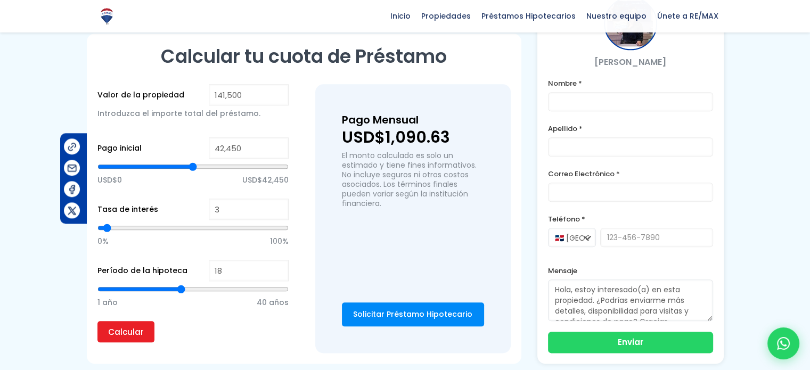
type input "4"
type input "5"
type input "6"
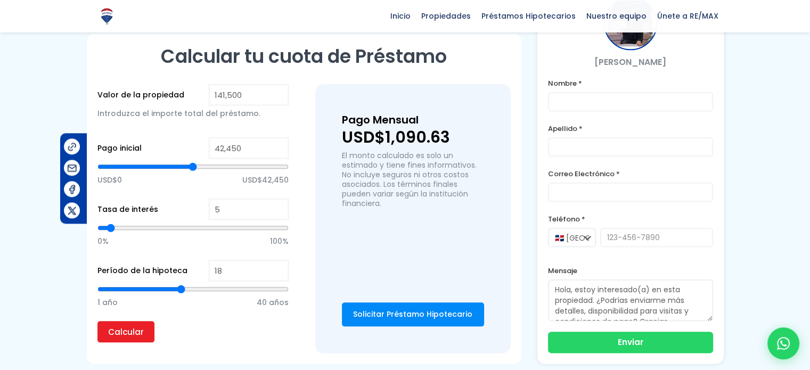
type input "6"
type input "7"
type input "8"
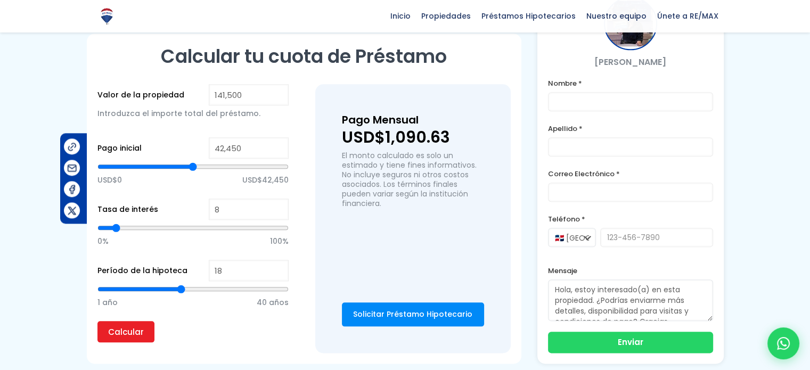
type input "9"
type input "10"
type input "11"
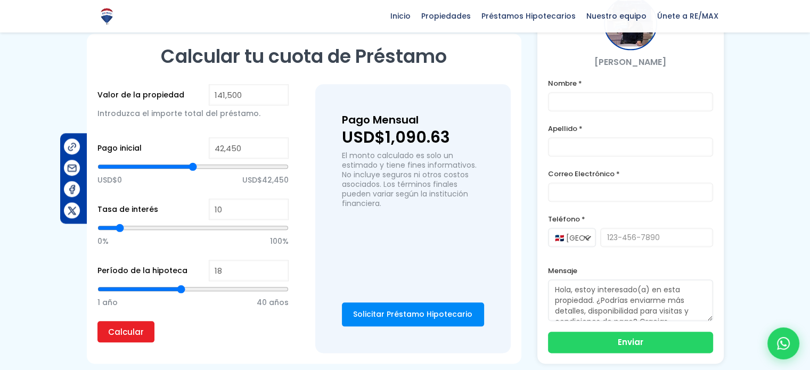
type input "11"
type input "12"
type input "13"
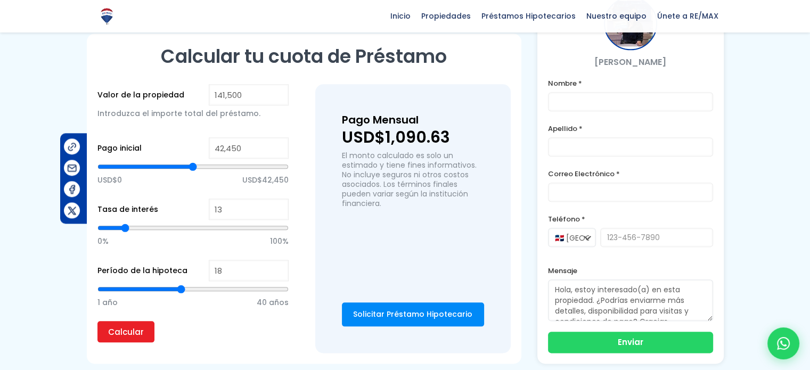
type input "14"
type input "15"
type input "16"
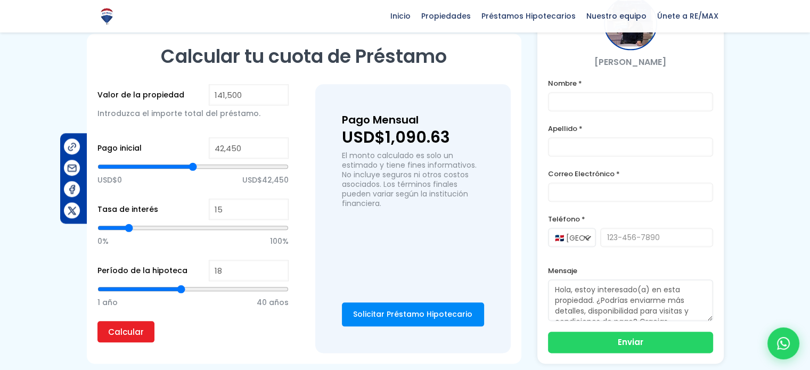
type input "16"
type input "17"
type input "18"
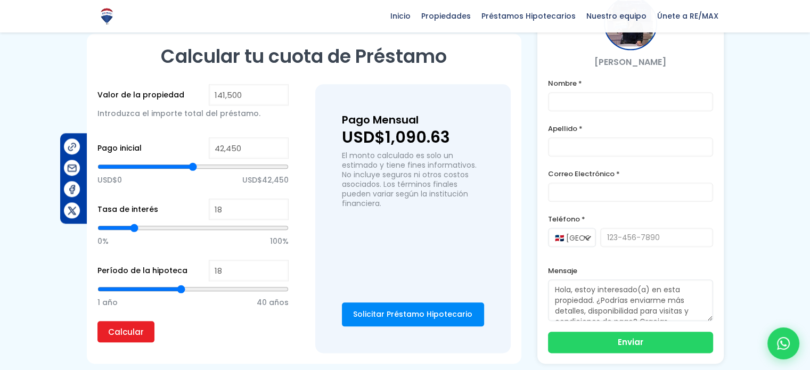
type input "19"
drag, startPoint x: 124, startPoint y: 229, endPoint x: 133, endPoint y: 230, distance: 9.6
click at [133, 230] on input "range" at bounding box center [192, 228] width 191 height 11
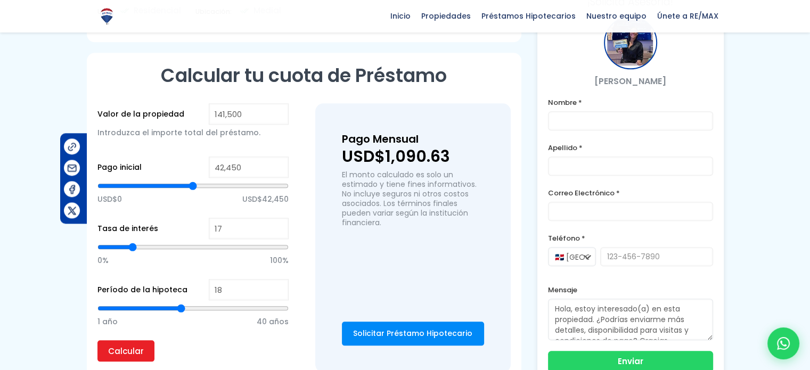
scroll to position [1147, 0]
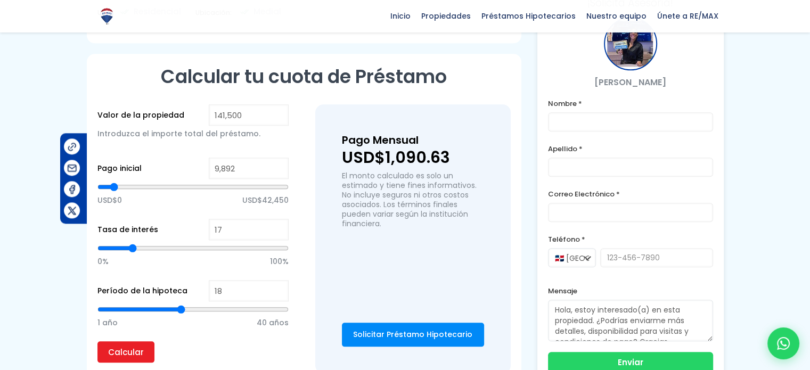
drag, startPoint x: 194, startPoint y: 186, endPoint x: 114, endPoint y: 193, distance: 80.2
click at [114, 192] on input "range" at bounding box center [192, 187] width 191 height 11
click at [116, 187] on input "range" at bounding box center [192, 187] width 191 height 11
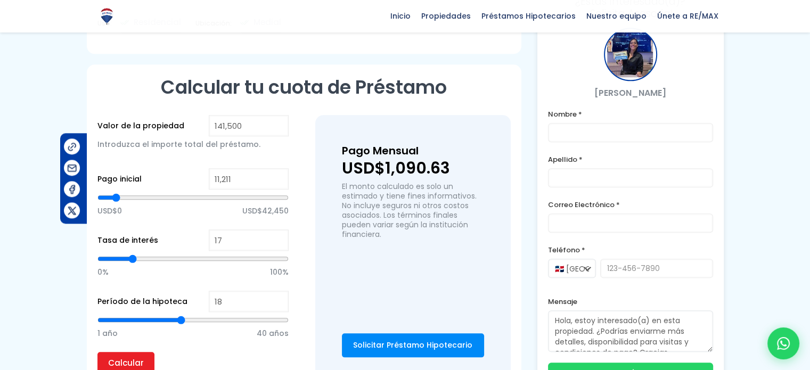
scroll to position [1136, 0]
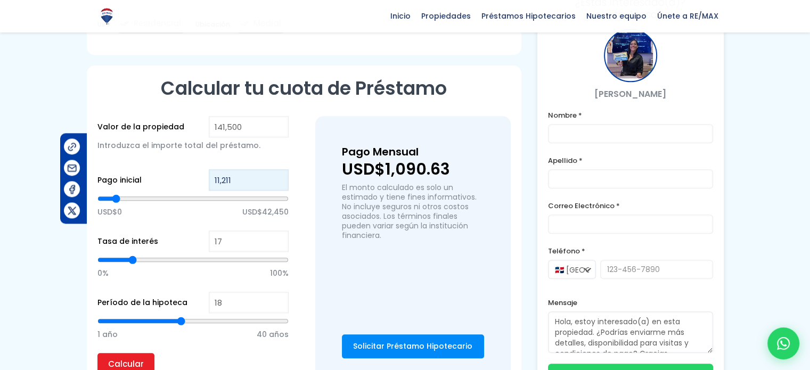
click at [263, 178] on input "11,211" at bounding box center [249, 179] width 80 height 21
drag, startPoint x: 264, startPoint y: 125, endPoint x: 147, endPoint y: 164, distance: 123.3
click at [147, 164] on form "Valor de la propiedad 141,500 Introduzca el importe total del préstamo. Pago in…" at bounding box center [192, 250] width 191 height 269
drag, startPoint x: 102, startPoint y: 198, endPoint x: 110, endPoint y: 204, distance: 10.2
click at [110, 204] on input "range" at bounding box center [192, 198] width 191 height 11
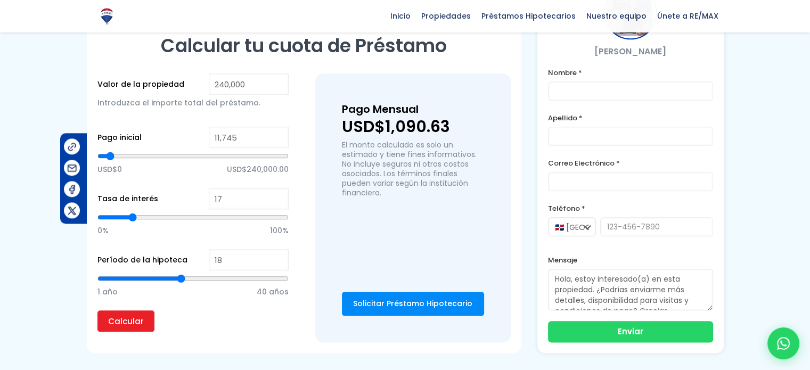
scroll to position [1183, 0]
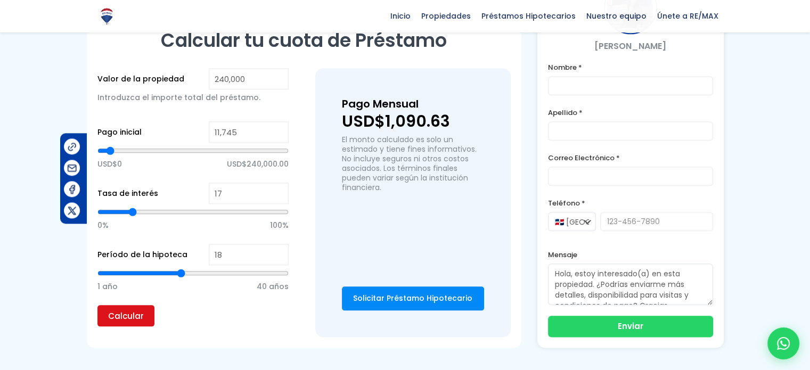
click at [113, 322] on input "Calcular" at bounding box center [125, 315] width 57 height 21
drag, startPoint x: 109, startPoint y: 148, endPoint x: 118, endPoint y: 151, distance: 9.8
click at [118, 151] on input "range" at bounding box center [192, 150] width 191 height 11
click at [128, 310] on input "Calcular" at bounding box center [125, 315] width 57 height 21
drag, startPoint x: 119, startPoint y: 149, endPoint x: 209, endPoint y: 154, distance: 89.6
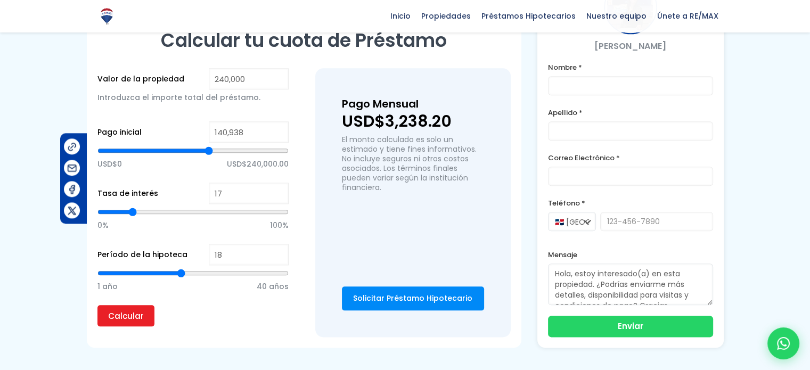
click at [209, 154] on input "range" at bounding box center [192, 150] width 191 height 11
click at [138, 319] on input "Calcular" at bounding box center [125, 315] width 57 height 21
drag, startPoint x: 210, startPoint y: 146, endPoint x: 277, endPoint y: 156, distance: 67.3
click at [277, 156] on input "range" at bounding box center [192, 150] width 191 height 11
click at [121, 317] on input "Calcular" at bounding box center [125, 315] width 57 height 21
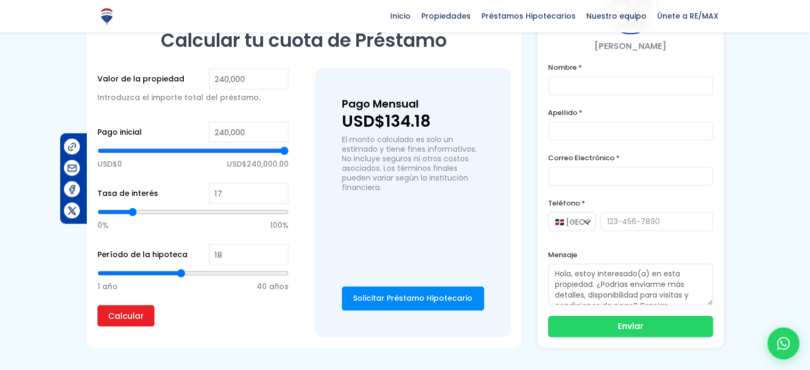
drag, startPoint x: 279, startPoint y: 150, endPoint x: 296, endPoint y: 153, distance: 16.8
click at [289, 153] on input "range" at bounding box center [192, 150] width 191 height 11
click at [140, 319] on input "Calcular" at bounding box center [125, 315] width 57 height 21
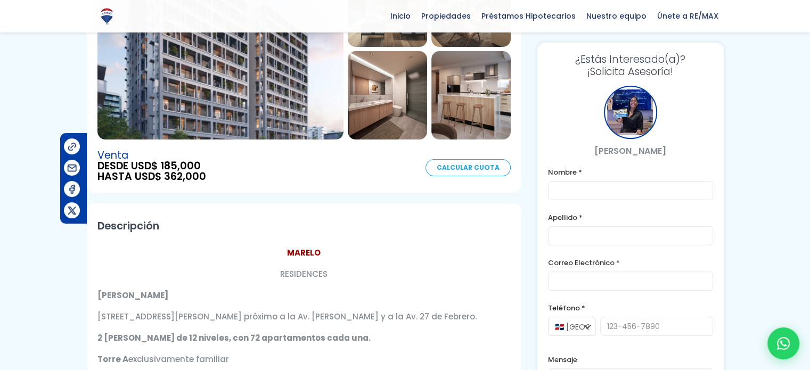
scroll to position [125, 0]
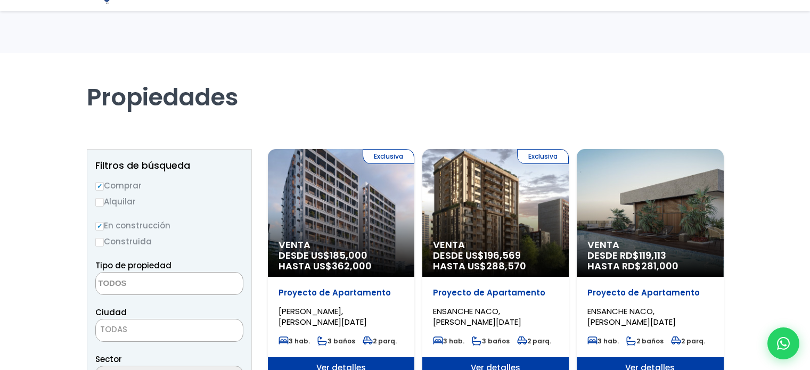
select select
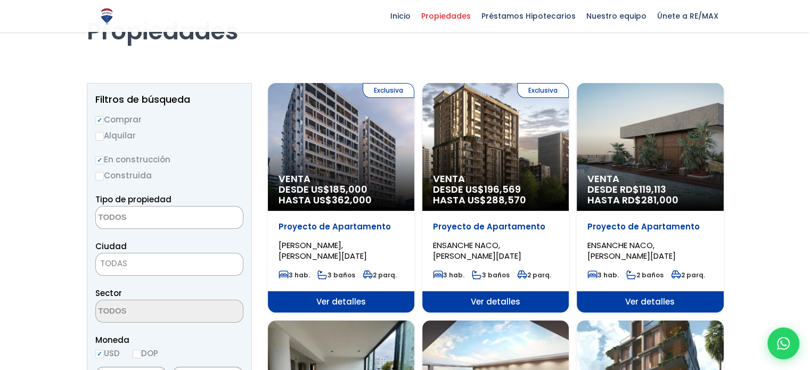
scroll to position [72, 0]
